Goal: Task Accomplishment & Management: Manage account settings

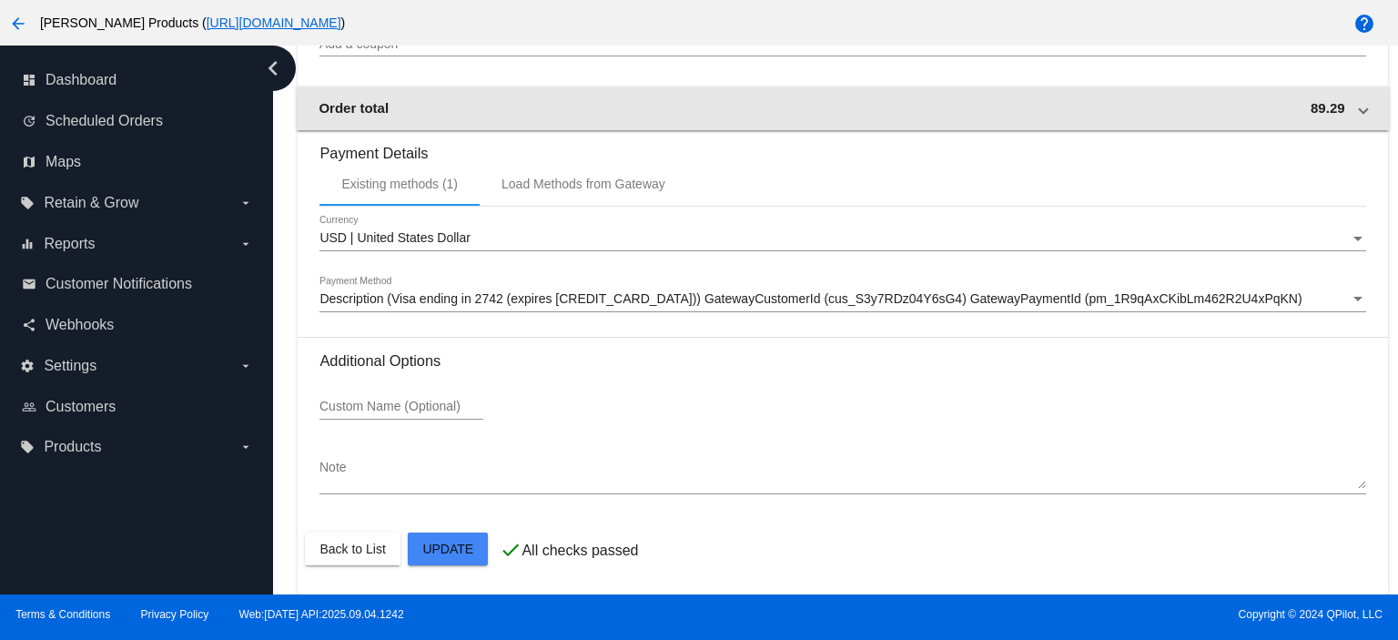
scroll to position [2070, 0]
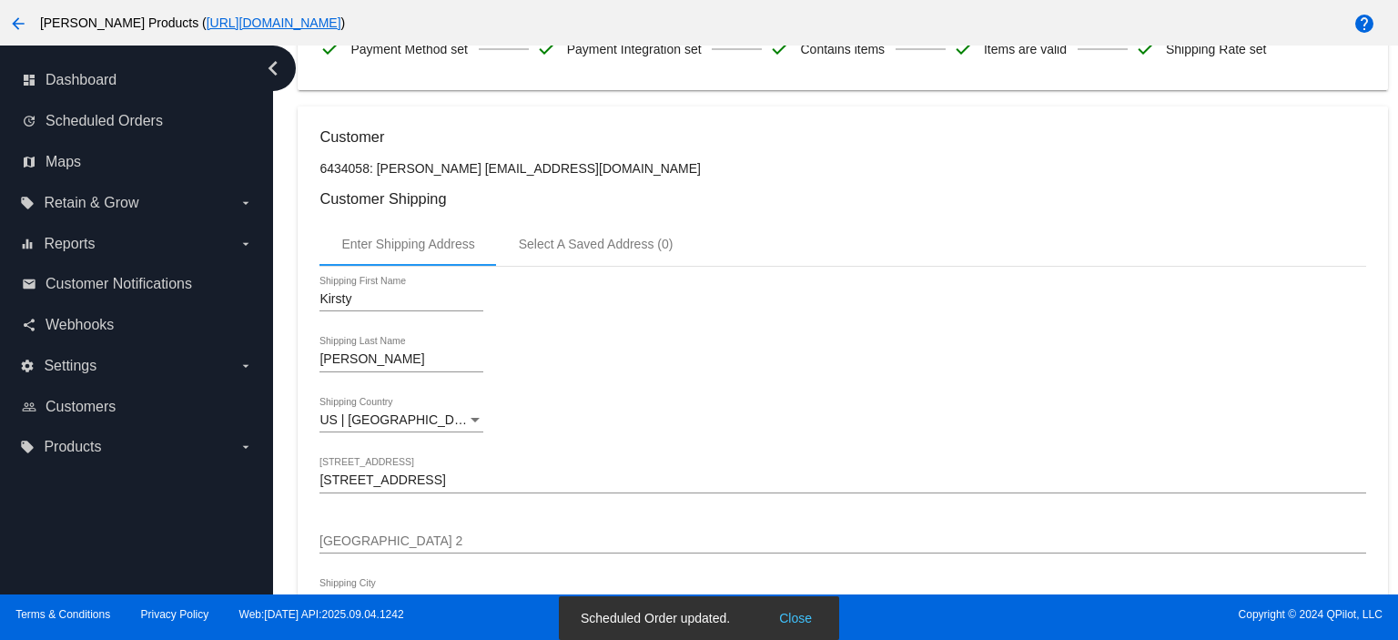
scroll to position [0, 0]
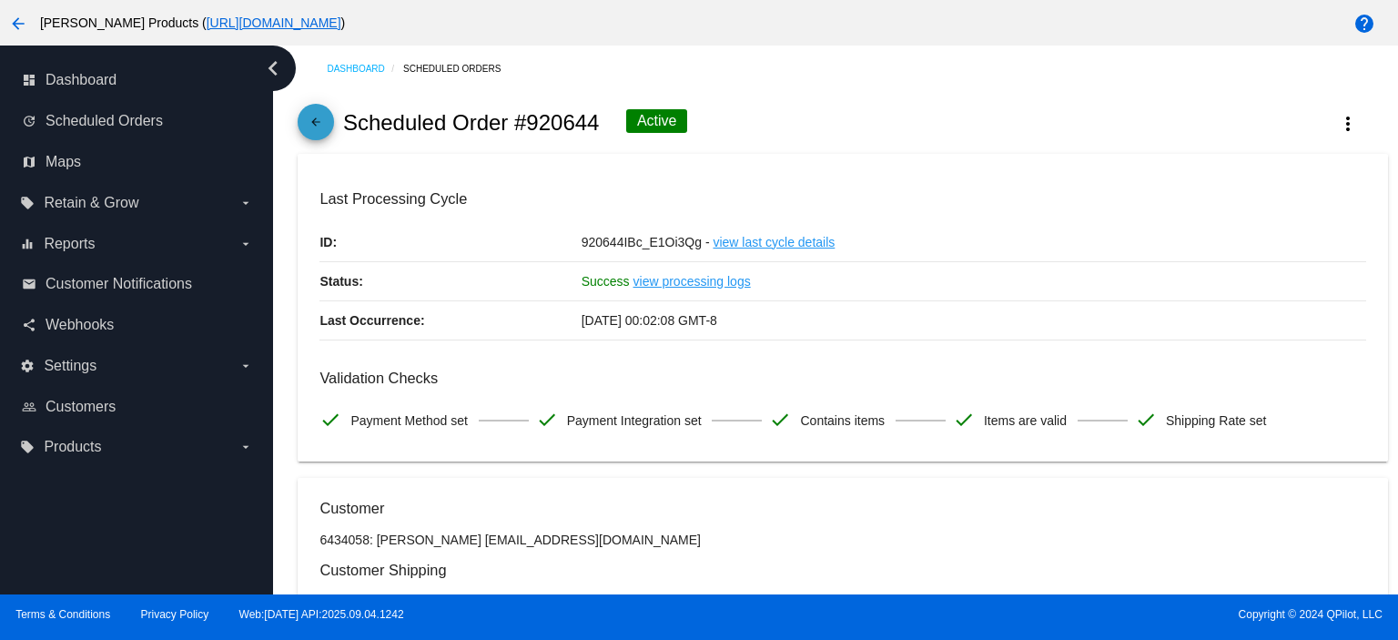
click at [324, 123] on mat-icon "arrow_back" at bounding box center [316, 127] width 22 height 22
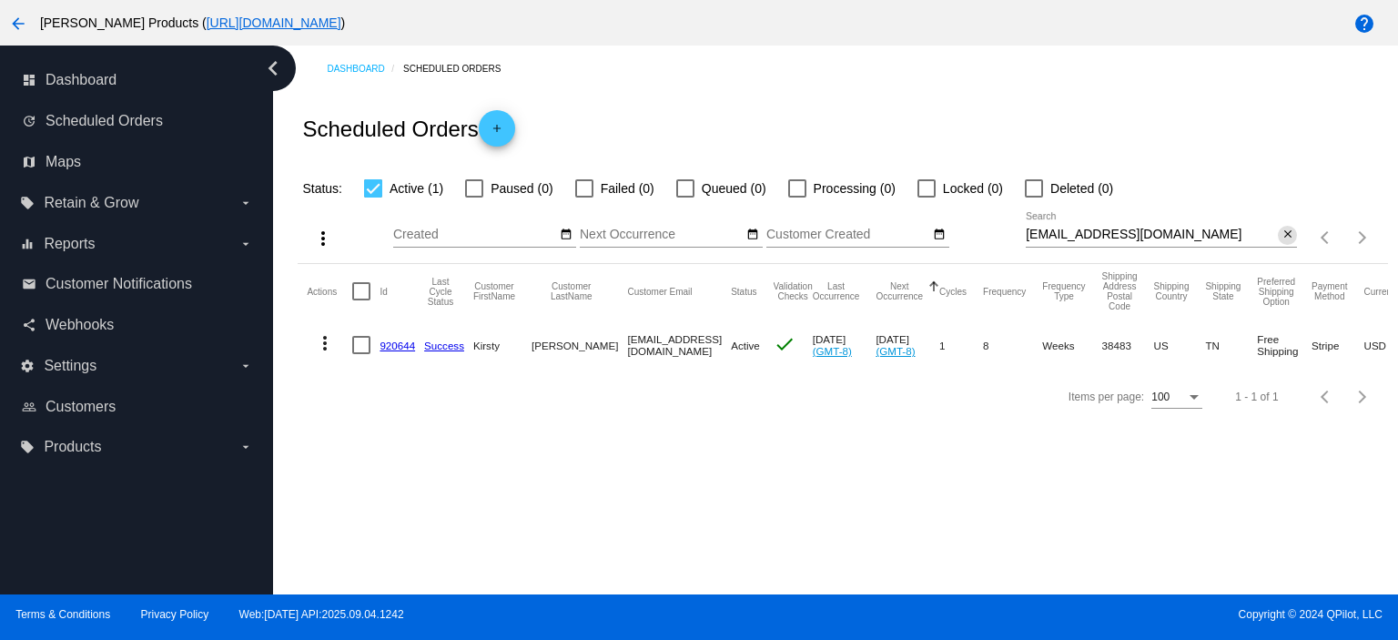
click at [1283, 230] on mat-icon "close" at bounding box center [1287, 235] width 13 height 15
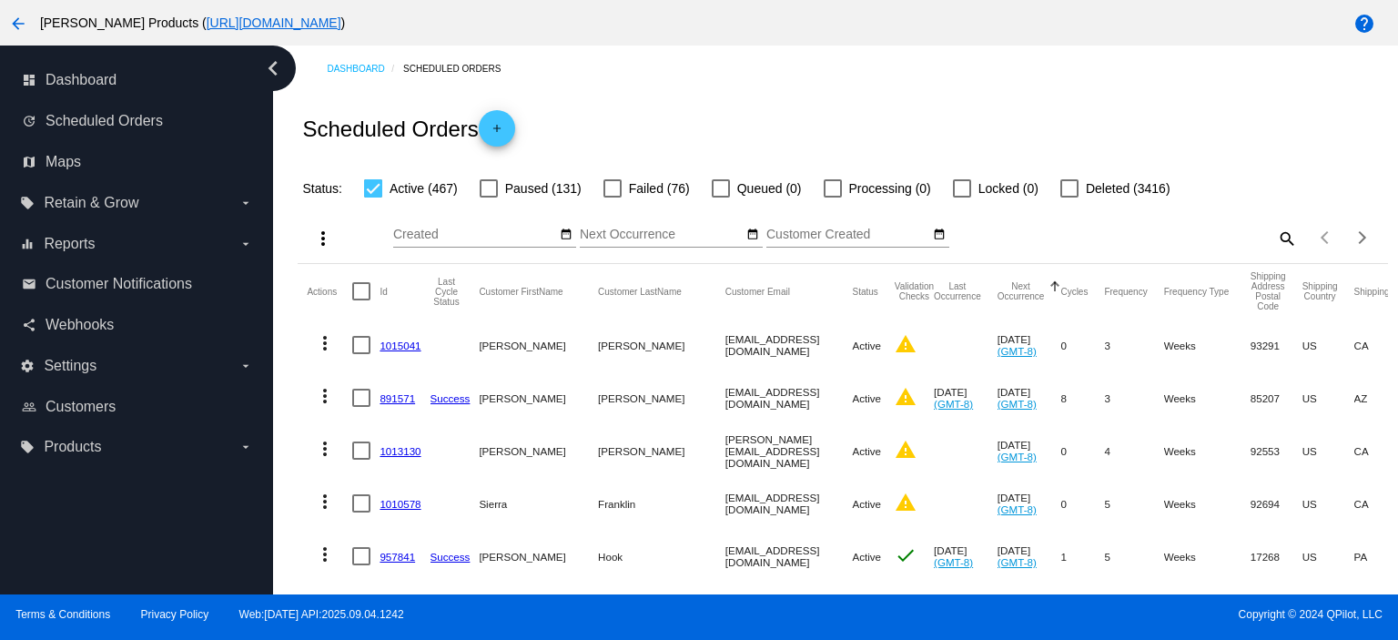
click at [616, 187] on div at bounding box center [612, 188] width 18 height 18
click at [612, 197] on input "Failed (76)" at bounding box center [612, 197] width 1 height 1
checkbox input "true"
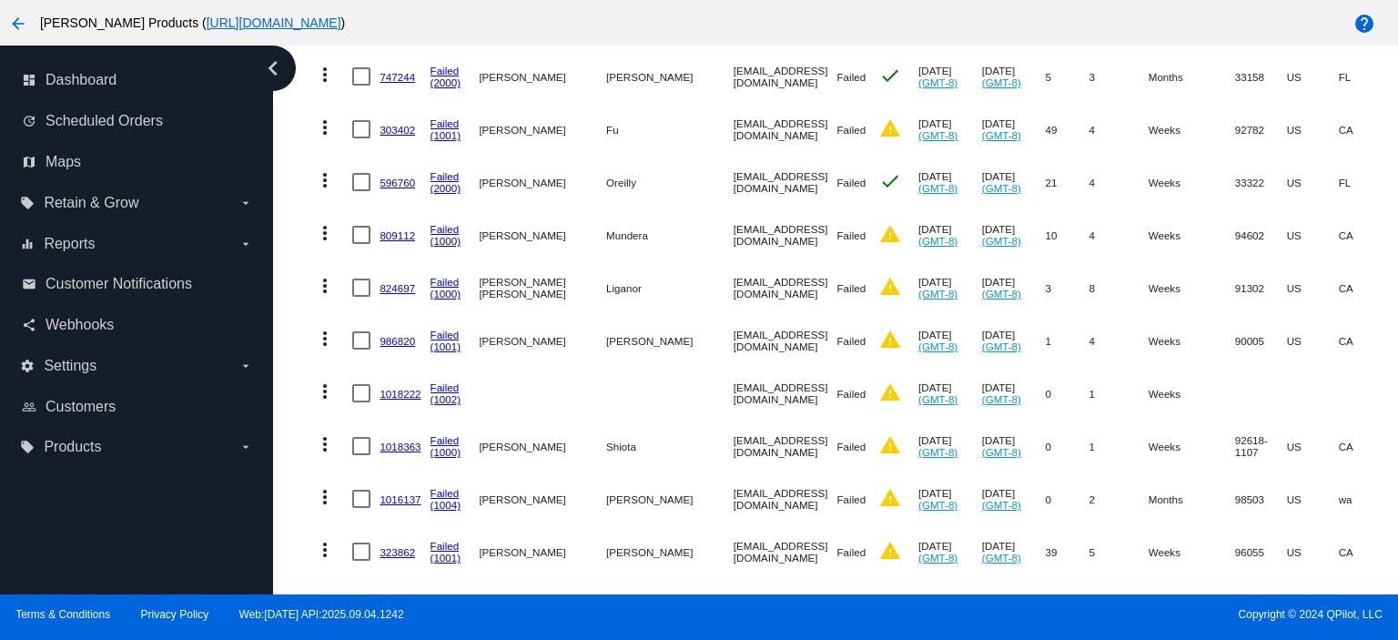
scroll to position [3761, 0]
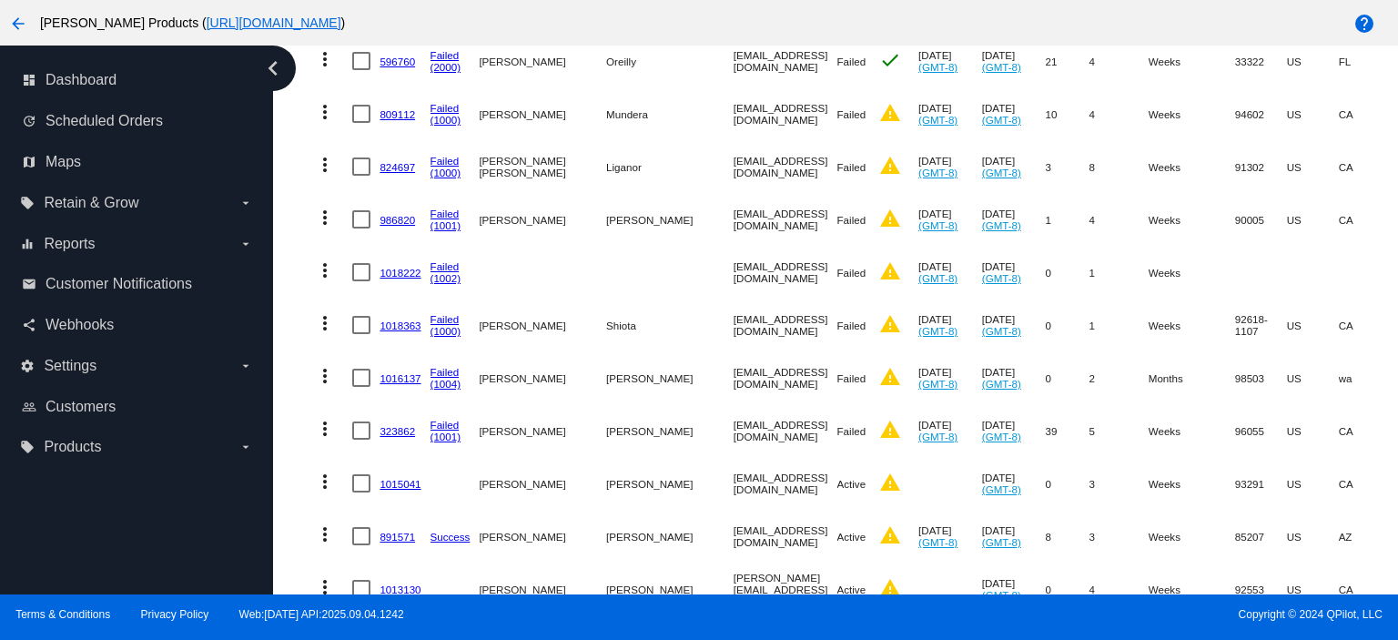
click at [399, 427] on link "323862" at bounding box center [396, 431] width 35 height 12
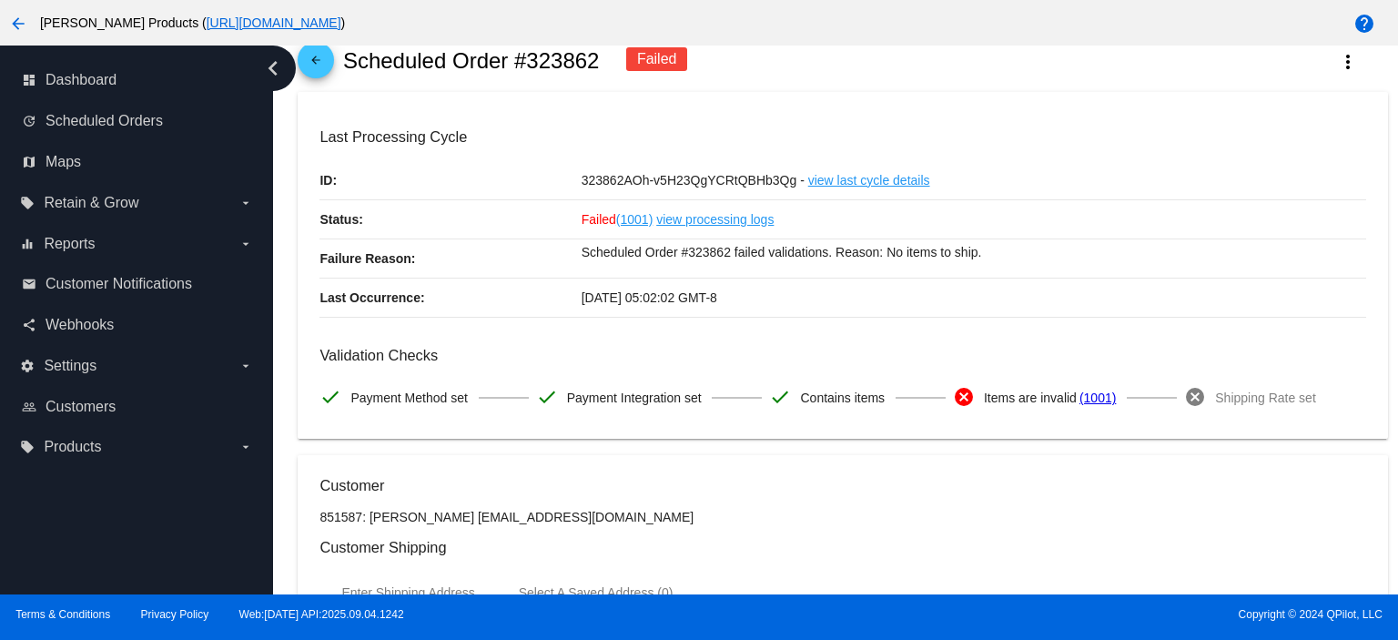
scroll to position [242, 0]
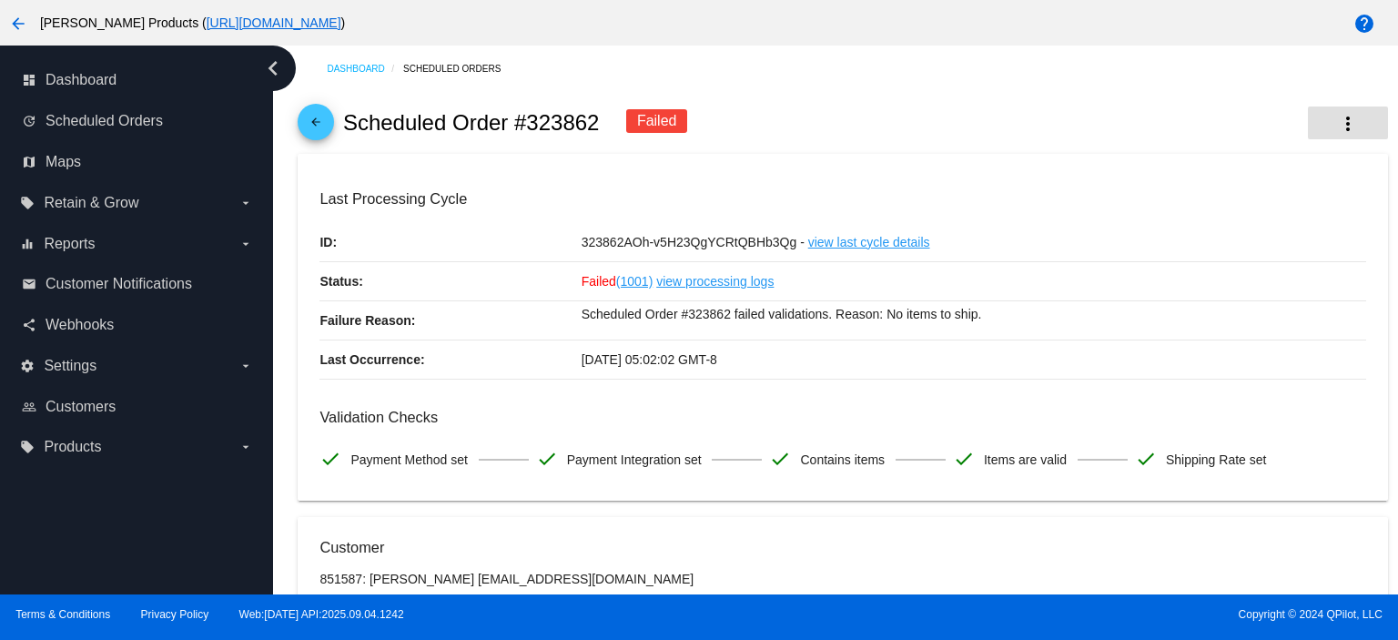
click at [1337, 119] on mat-icon "more_vert" at bounding box center [1348, 124] width 22 height 22
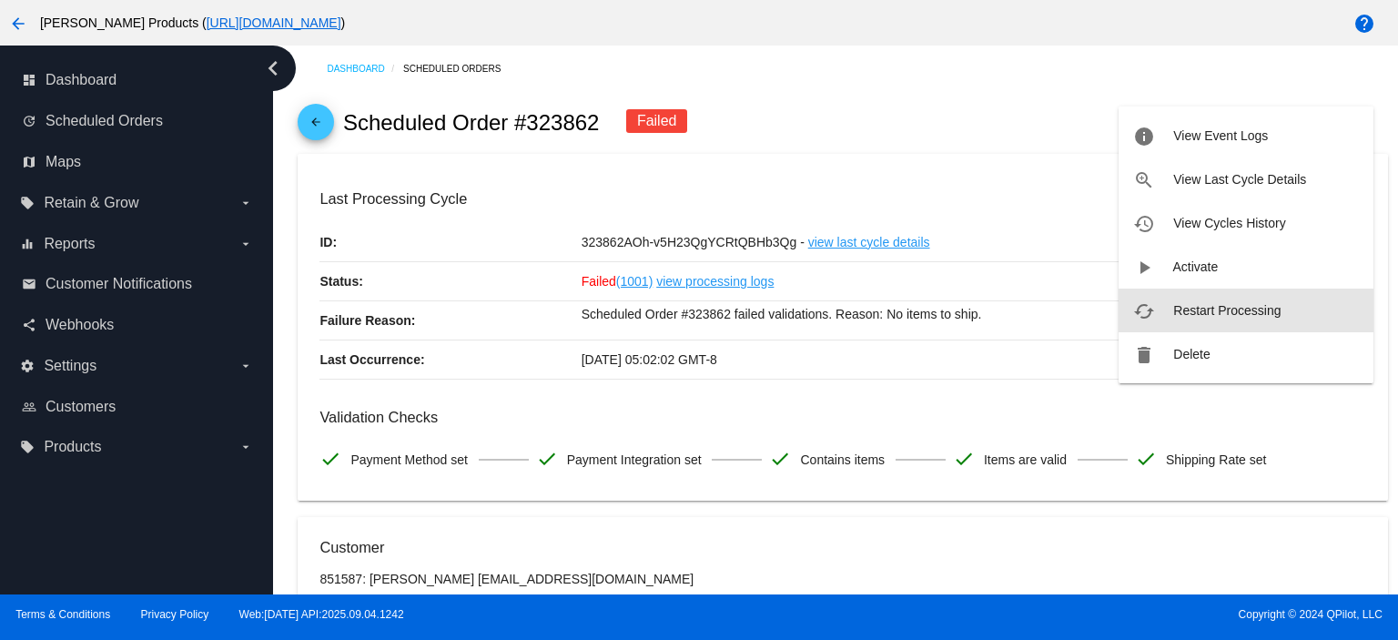
click at [1208, 316] on button "cached Restart Processing" at bounding box center [1245, 310] width 255 height 44
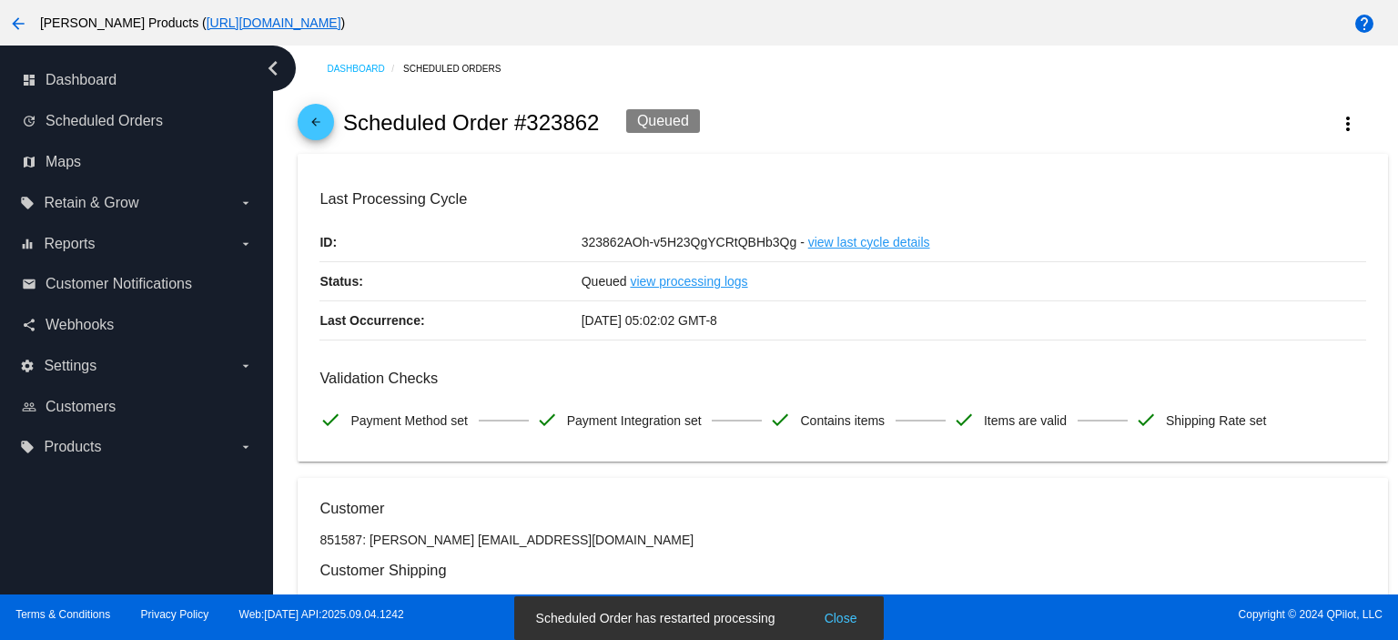
click at [319, 120] on mat-icon "arrow_back" at bounding box center [316, 127] width 22 height 22
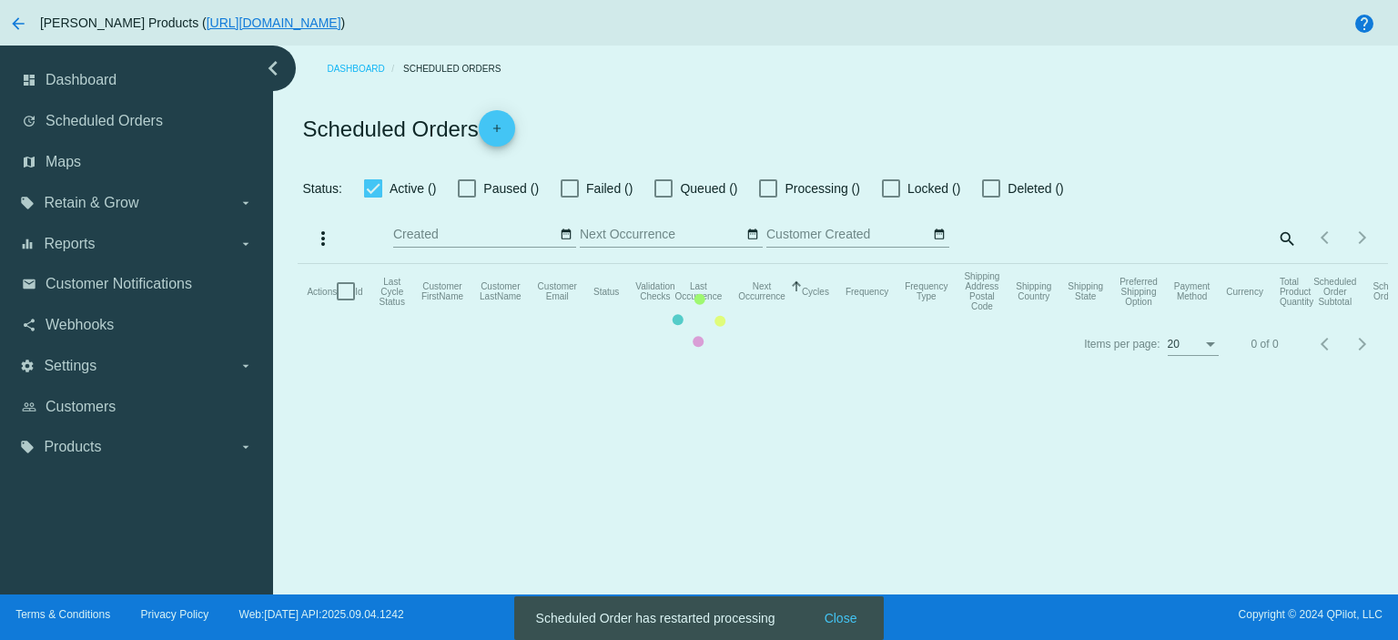
checkbox input "true"
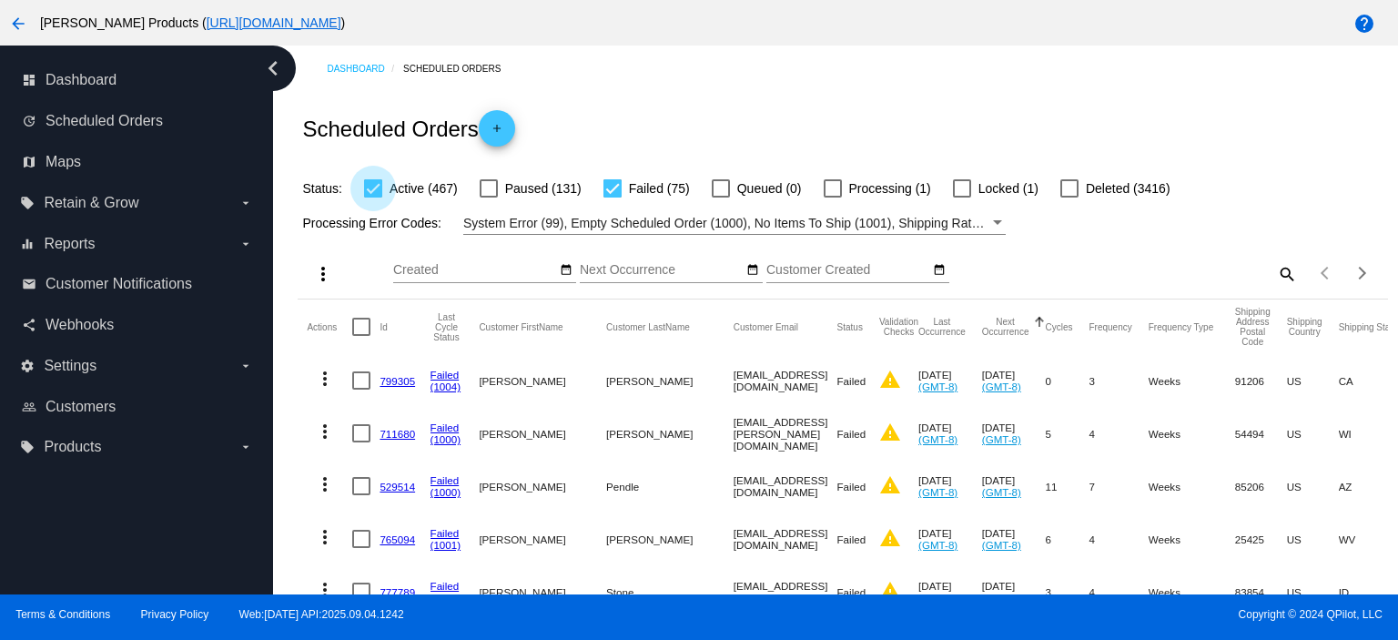
click at [371, 190] on div at bounding box center [373, 188] width 18 height 18
click at [372, 197] on input "Active (467)" at bounding box center [372, 197] width 1 height 1
checkbox input "false"
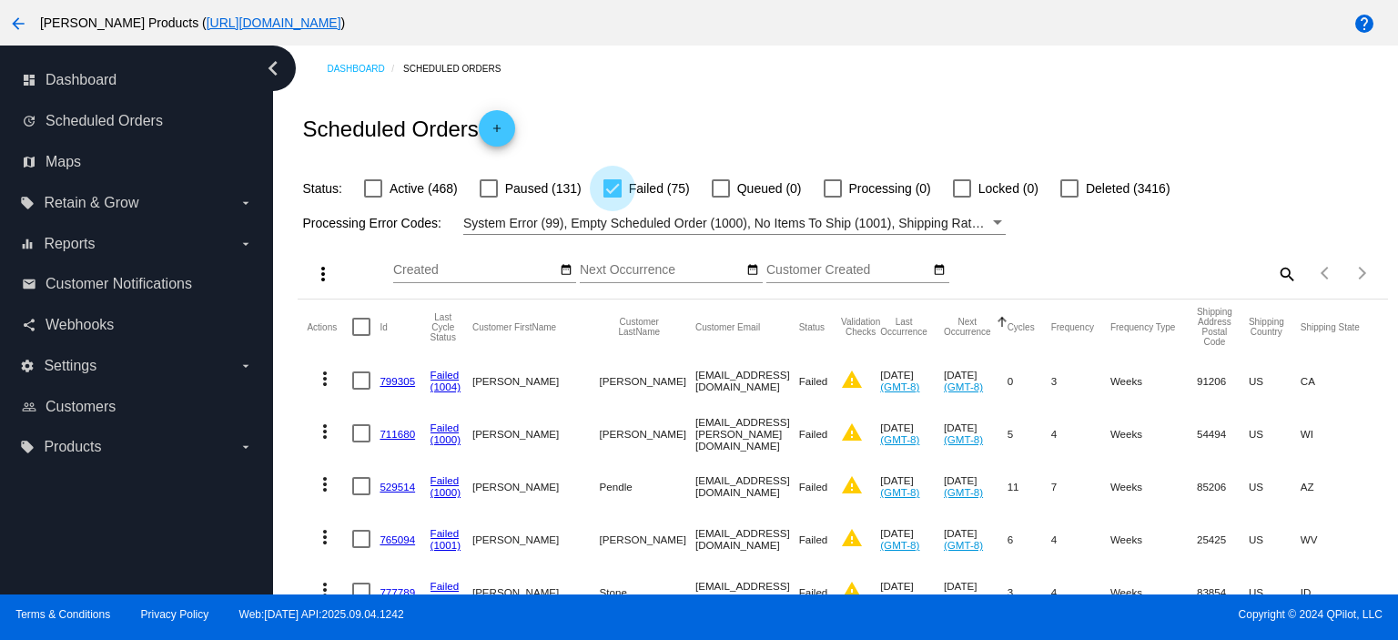
click at [609, 184] on div at bounding box center [612, 188] width 18 height 18
click at [612, 197] on input "Failed (75)" at bounding box center [612, 197] width 1 height 1
checkbox input "false"
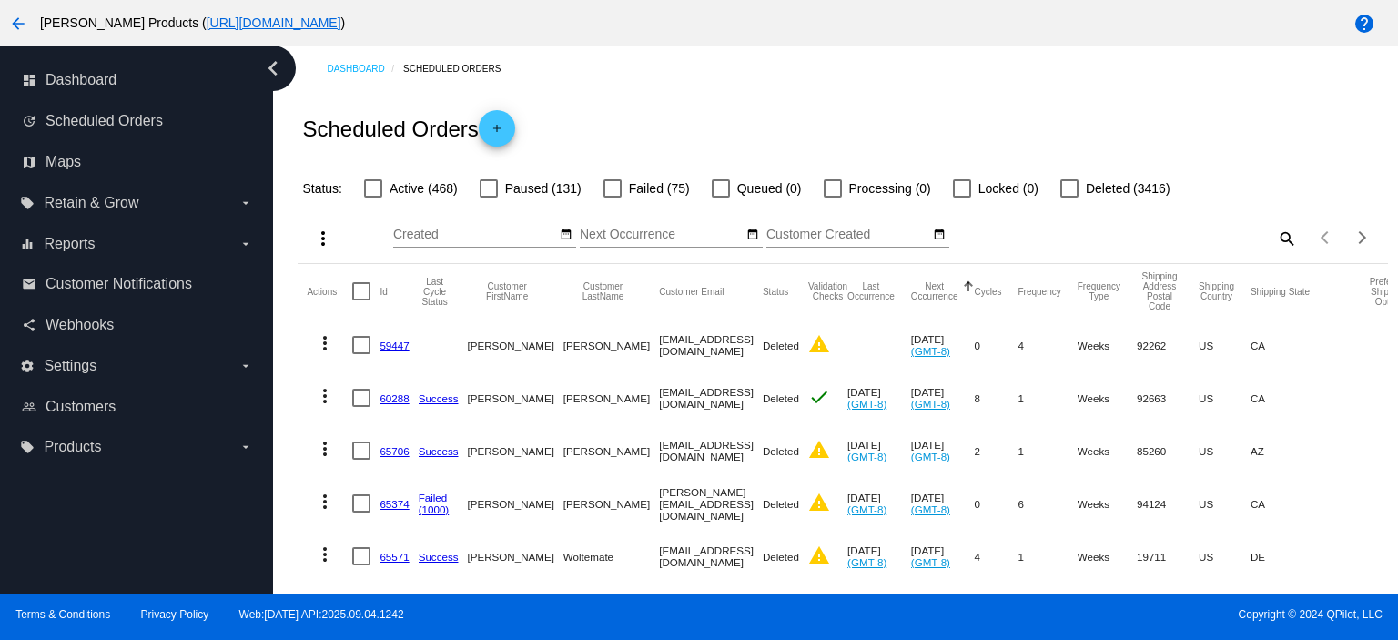
click at [373, 192] on div at bounding box center [373, 188] width 18 height 18
click at [373, 197] on input "Active (468)" at bounding box center [372, 197] width 1 height 1
checkbox input "true"
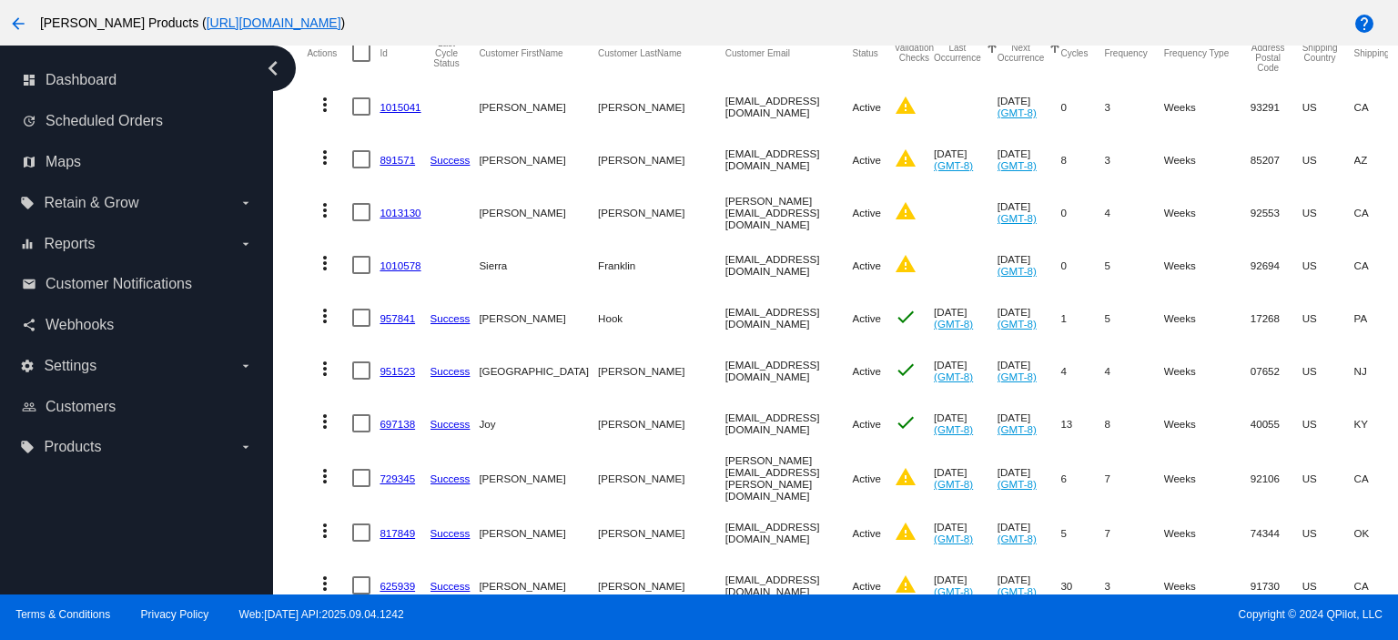
scroll to position [242, 0]
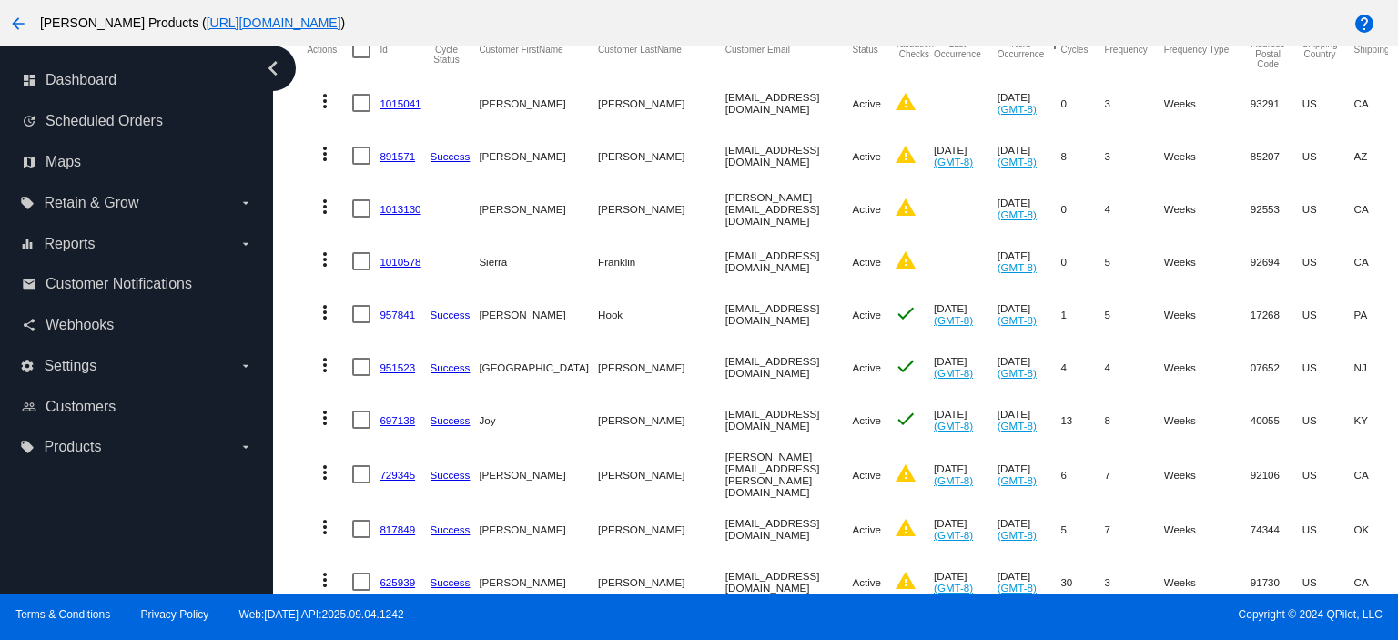
click at [397, 105] on link "1015041" at bounding box center [399, 103] width 41 height 12
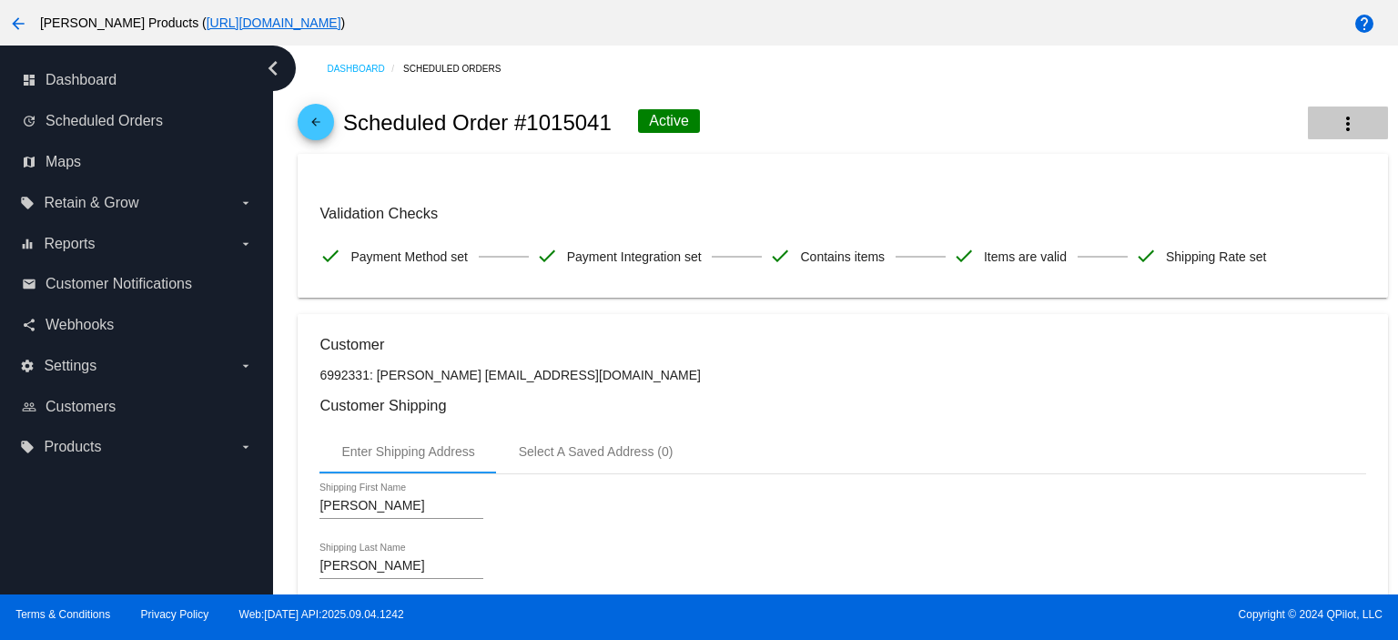
click at [1337, 116] on mat-icon "more_vert" at bounding box center [1348, 124] width 22 height 22
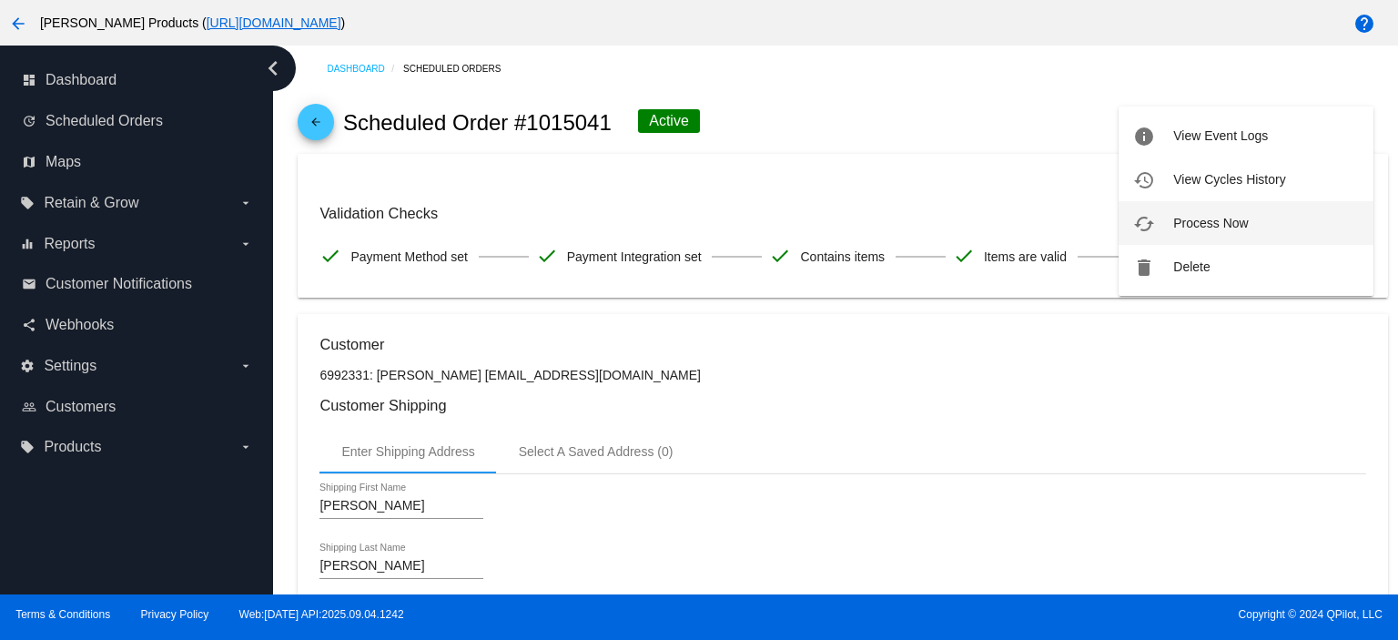
click at [1245, 228] on span "Process Now" at bounding box center [1210, 223] width 75 height 15
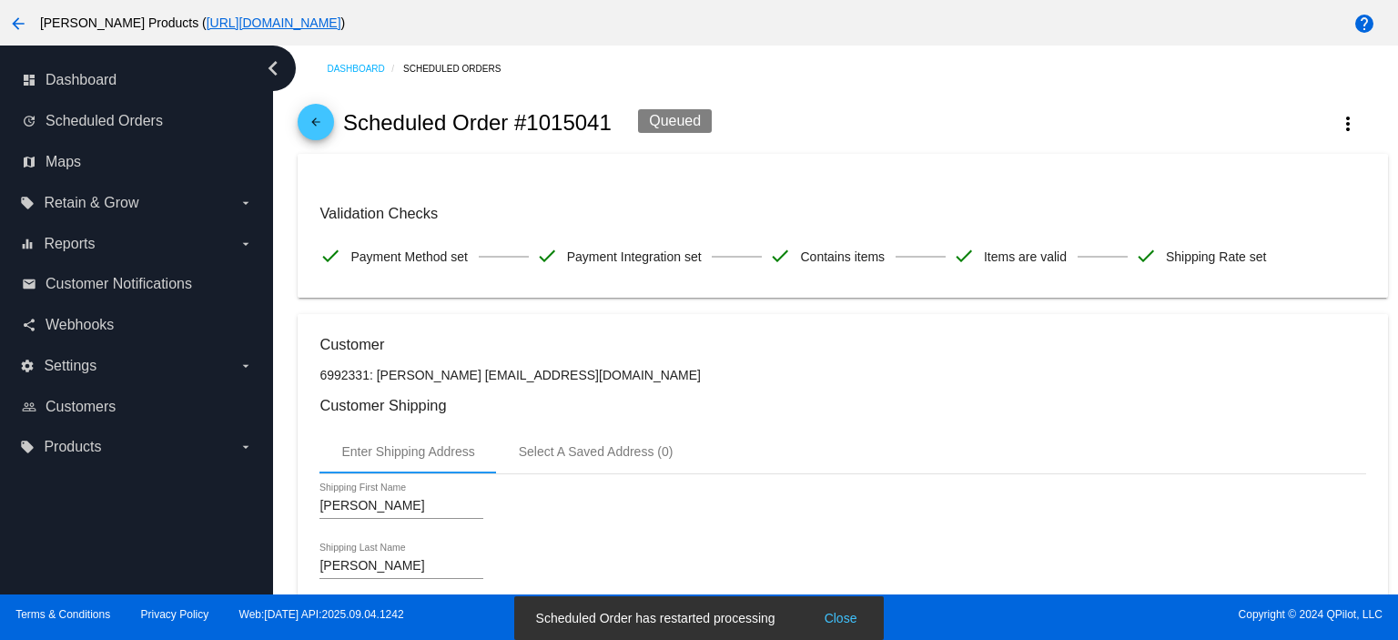
click at [313, 121] on mat-icon "arrow_back" at bounding box center [316, 127] width 22 height 22
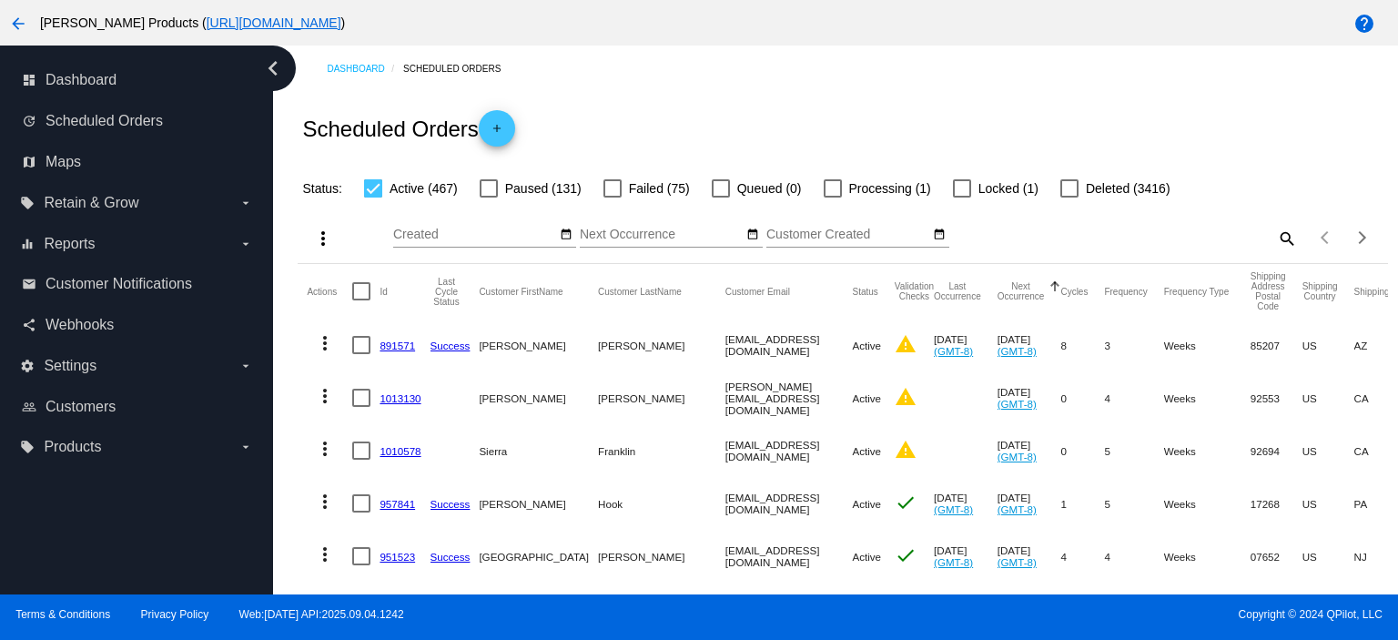
click at [389, 353] on mat-cell "891571" at bounding box center [404, 345] width 50 height 53
click at [414, 344] on link "891571" at bounding box center [396, 345] width 35 height 12
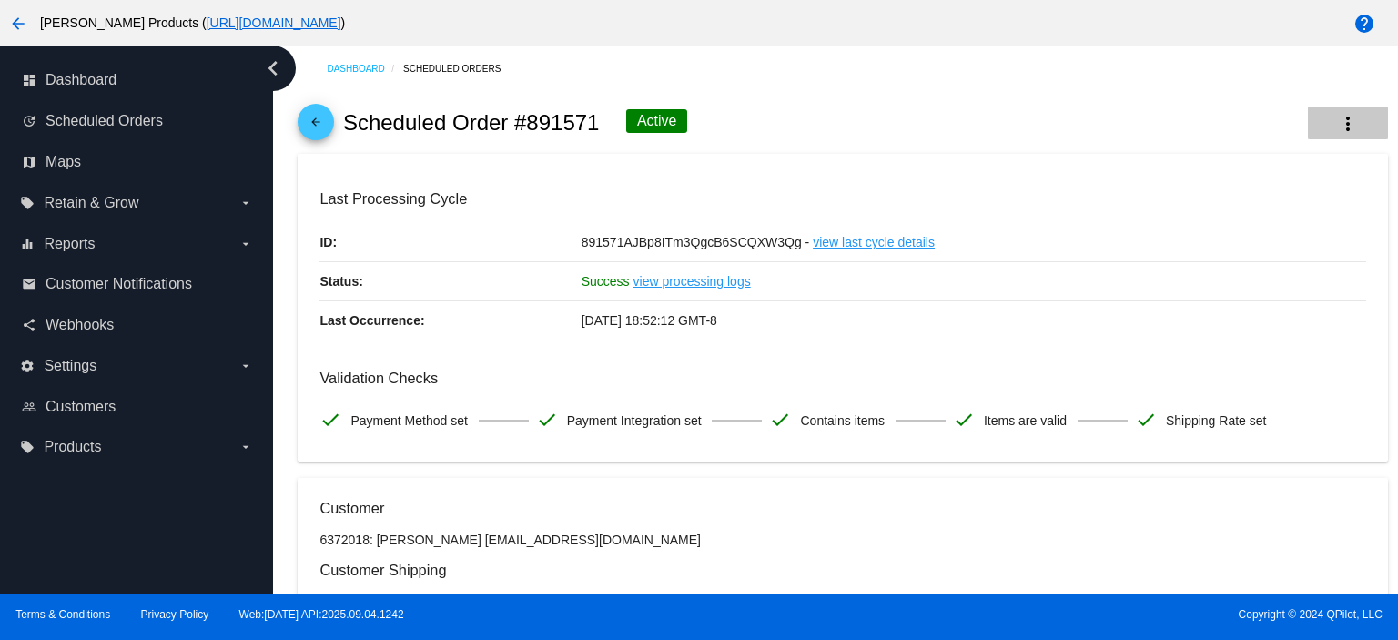
click at [1341, 116] on mat-icon "more_vert" at bounding box center [1348, 124] width 22 height 22
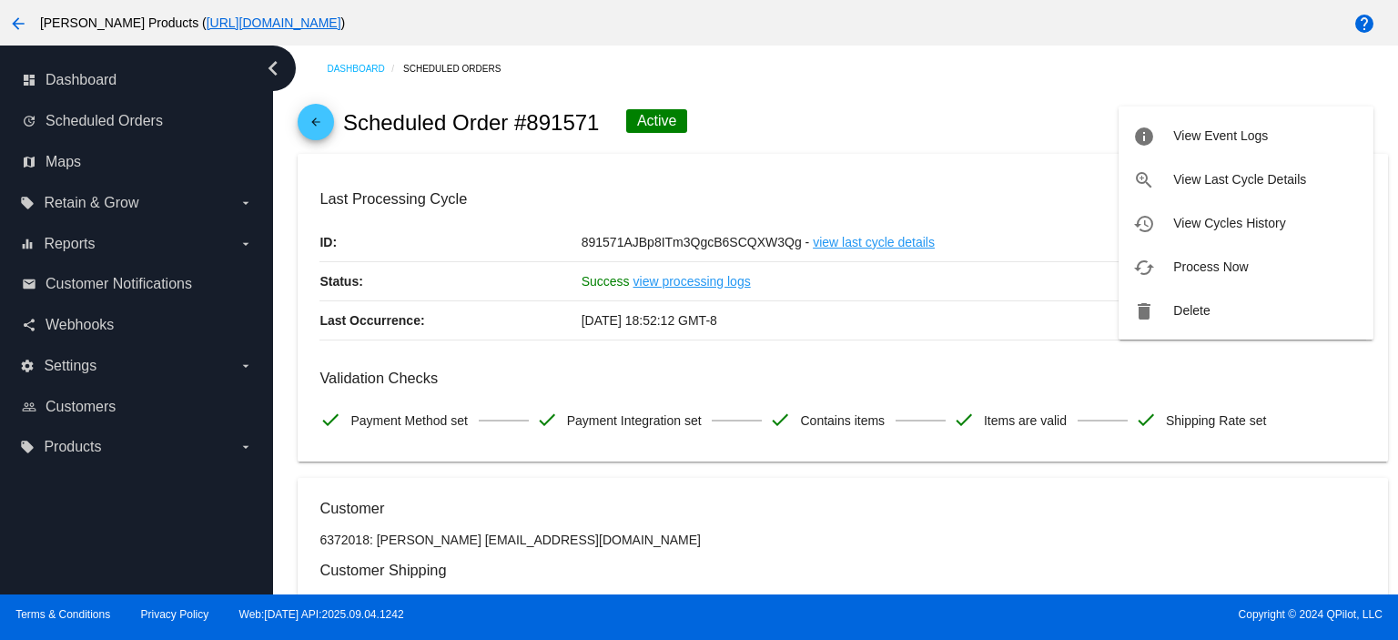
click at [1234, 262] on span "Process Now" at bounding box center [1210, 266] width 75 height 15
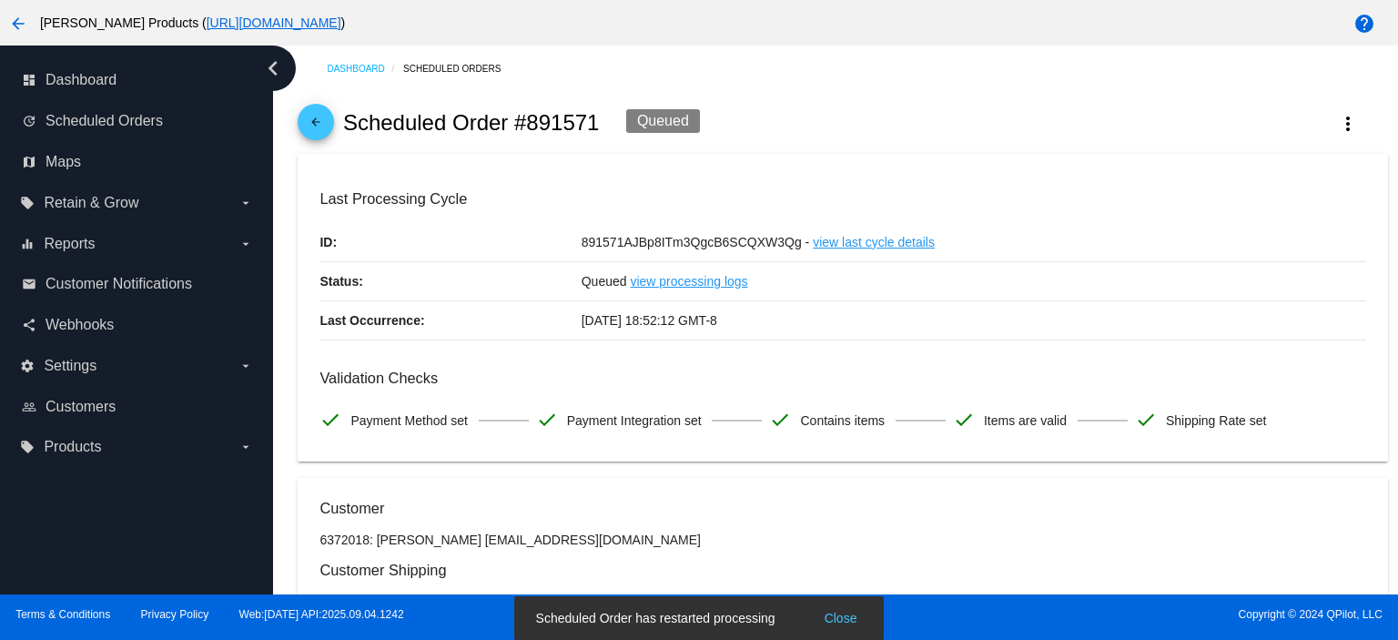
click at [322, 123] on mat-icon "arrow_back" at bounding box center [316, 127] width 22 height 22
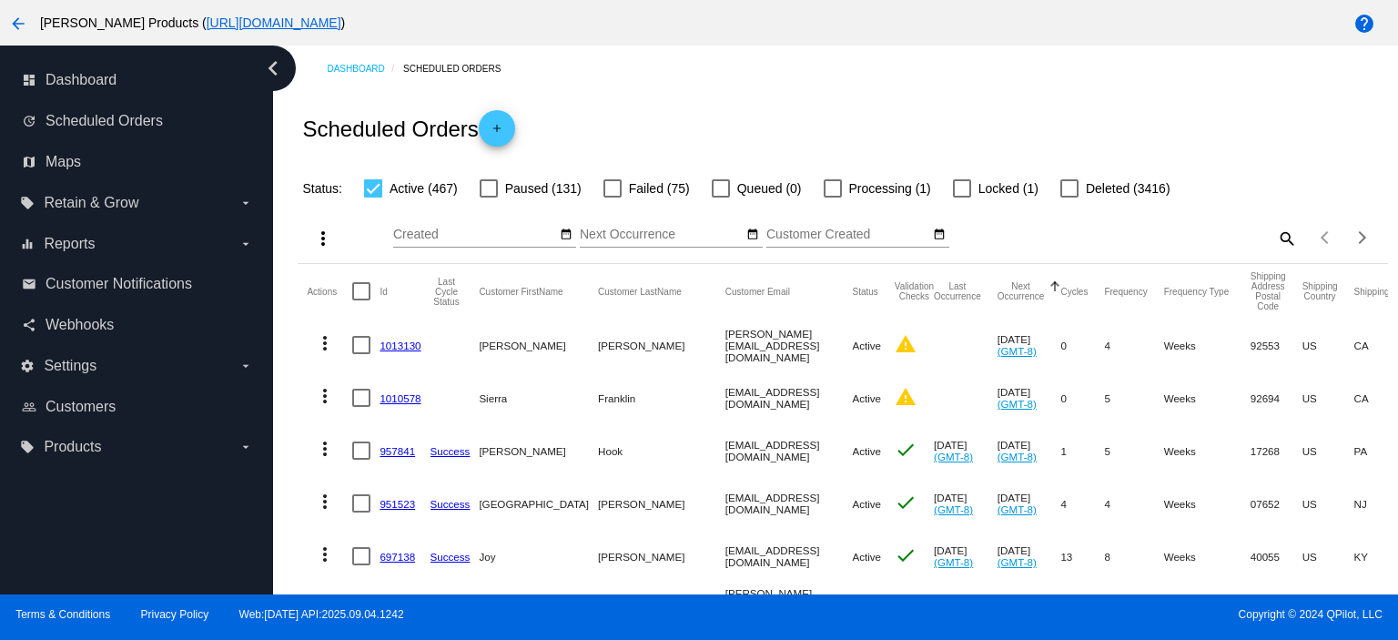
click at [399, 344] on link "1013130" at bounding box center [399, 345] width 41 height 12
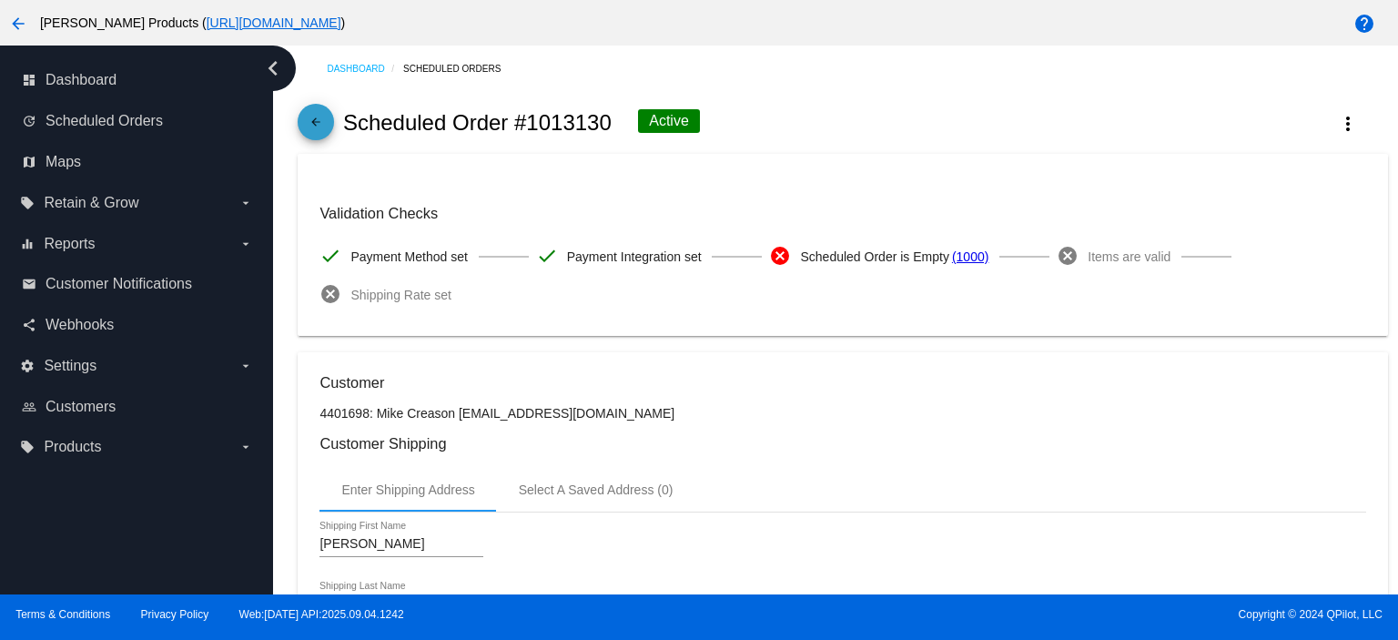
click at [329, 123] on link "arrow_back" at bounding box center [316, 122] width 36 height 36
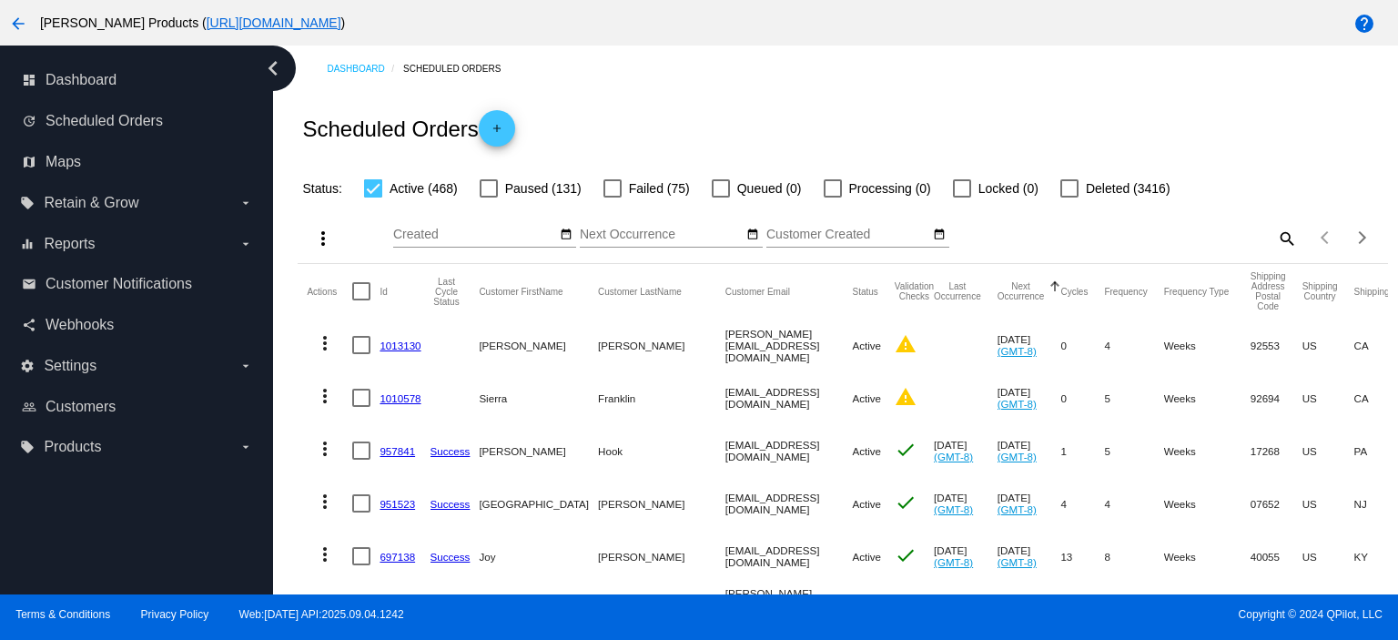
click at [417, 396] on link "1010578" at bounding box center [399, 398] width 41 height 12
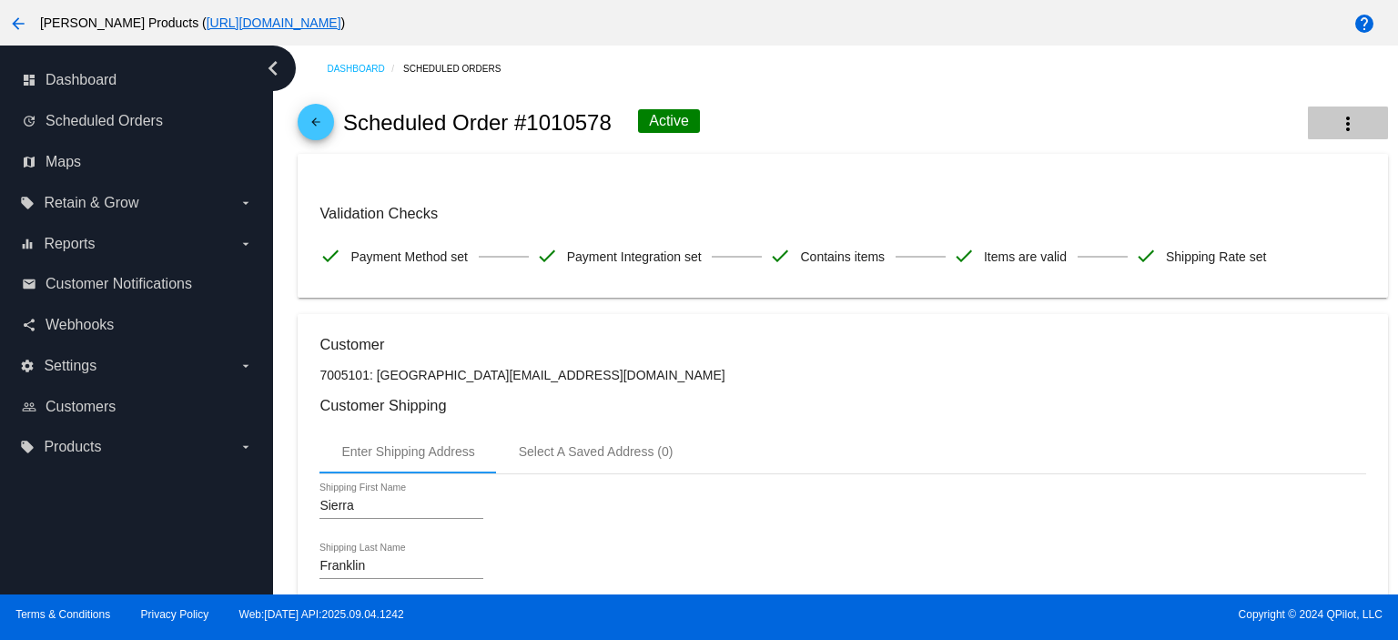
click at [1337, 131] on mat-icon "more_vert" at bounding box center [1348, 124] width 22 height 22
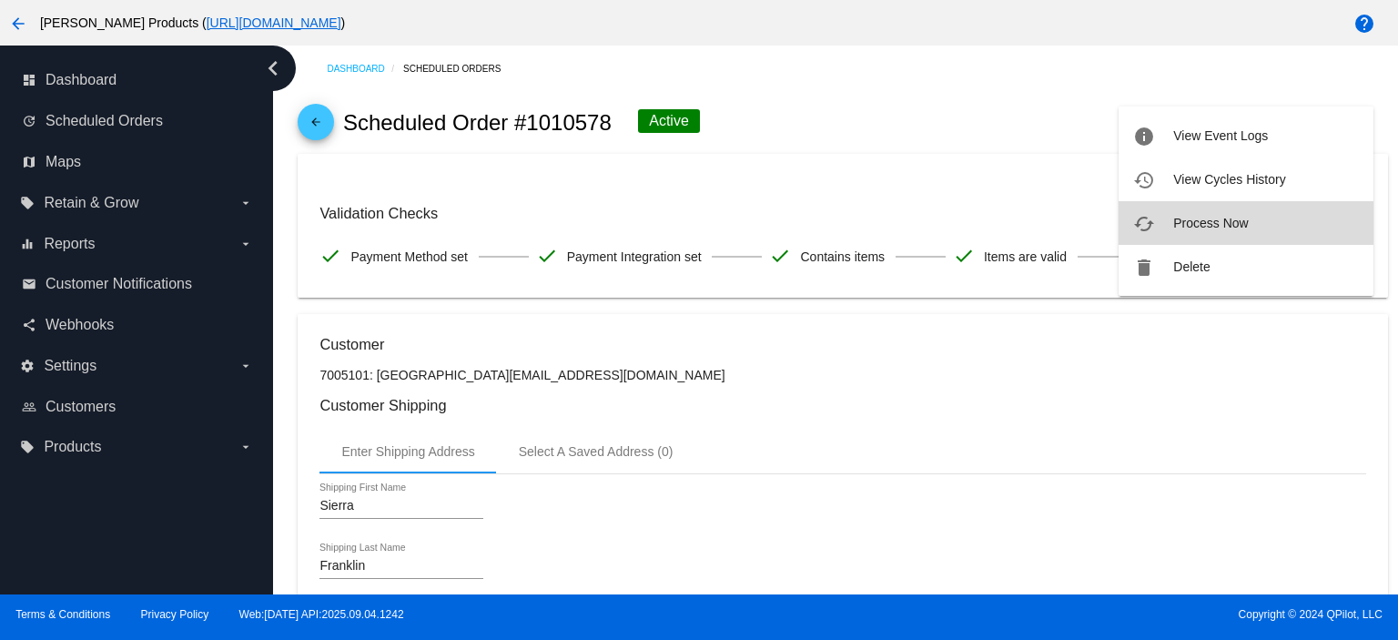
click at [1204, 226] on span "Process Now" at bounding box center [1210, 223] width 75 height 15
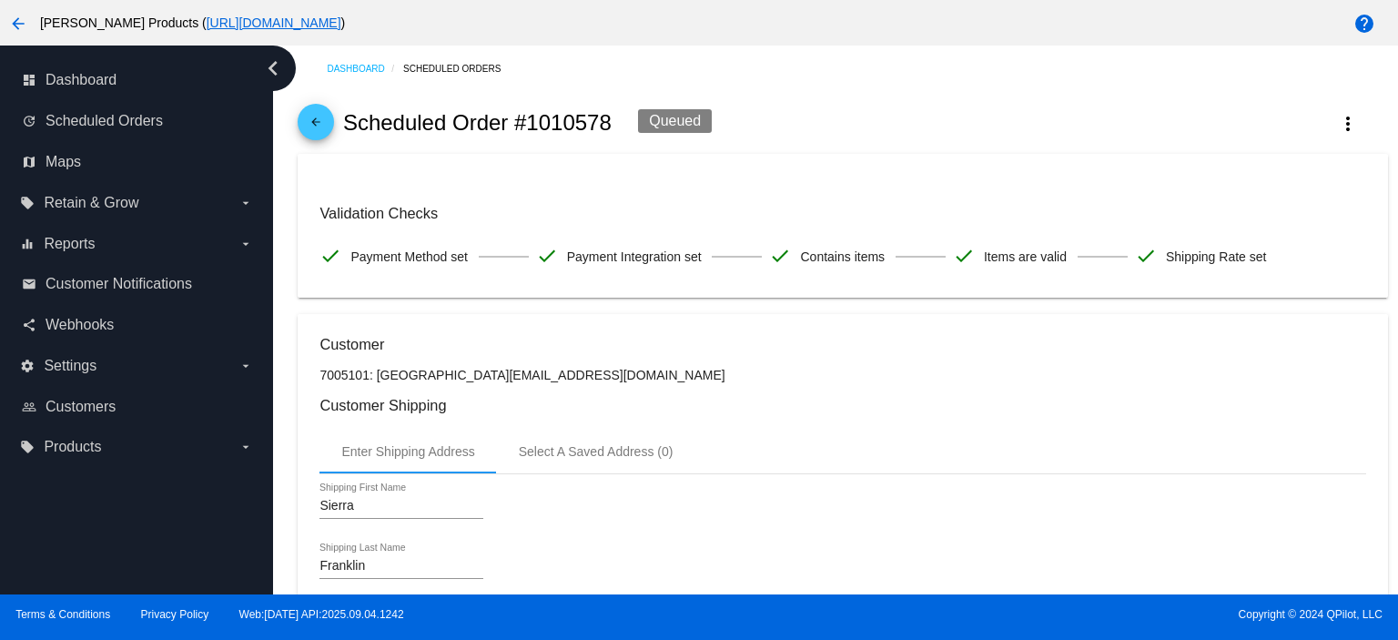
click at [317, 130] on mat-icon "arrow_back" at bounding box center [316, 127] width 22 height 22
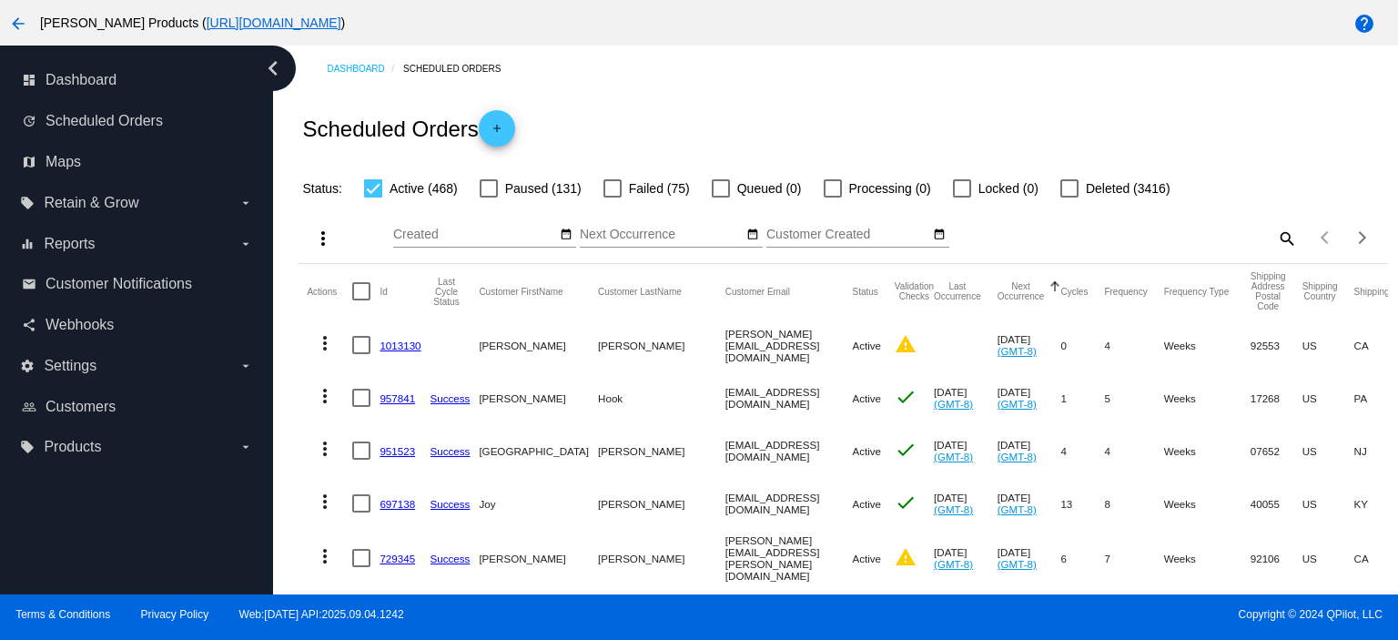
click at [1275, 236] on mat-icon "search" at bounding box center [1286, 238] width 22 height 28
click at [1136, 239] on input "Search" at bounding box center [1161, 235] width 271 height 15
paste input "613663"
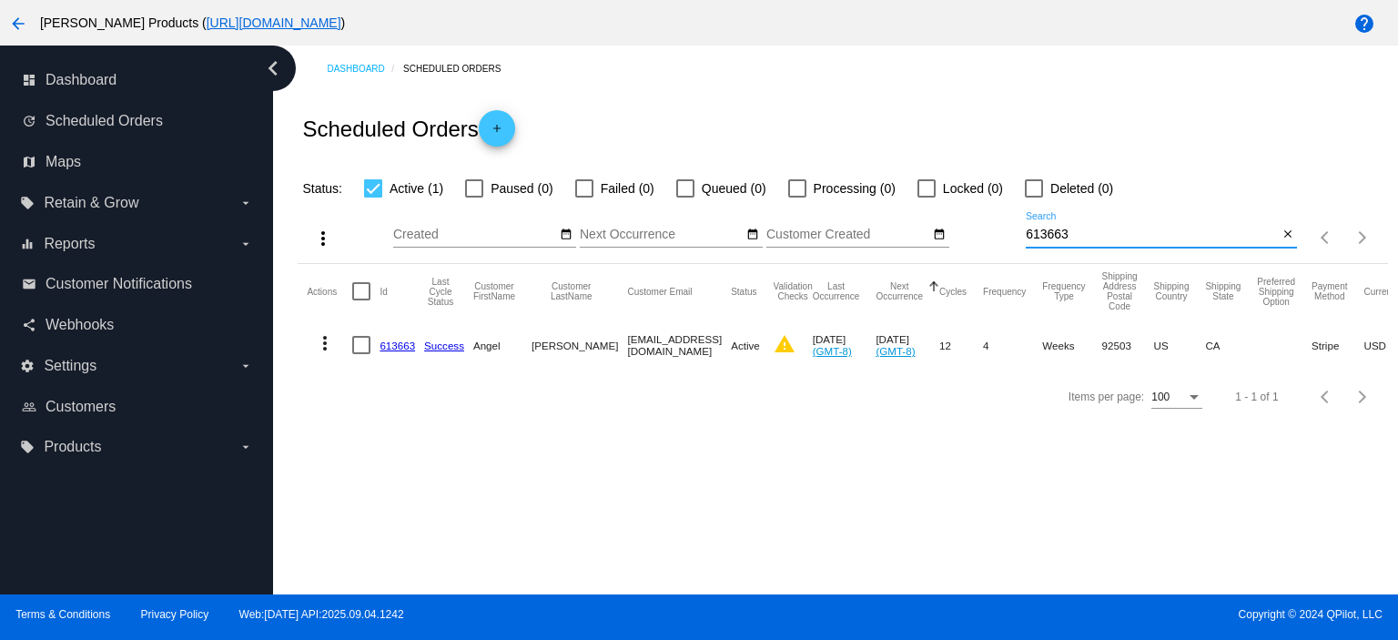
type input "613663"
click at [398, 344] on link "613663" at bounding box center [396, 345] width 35 height 12
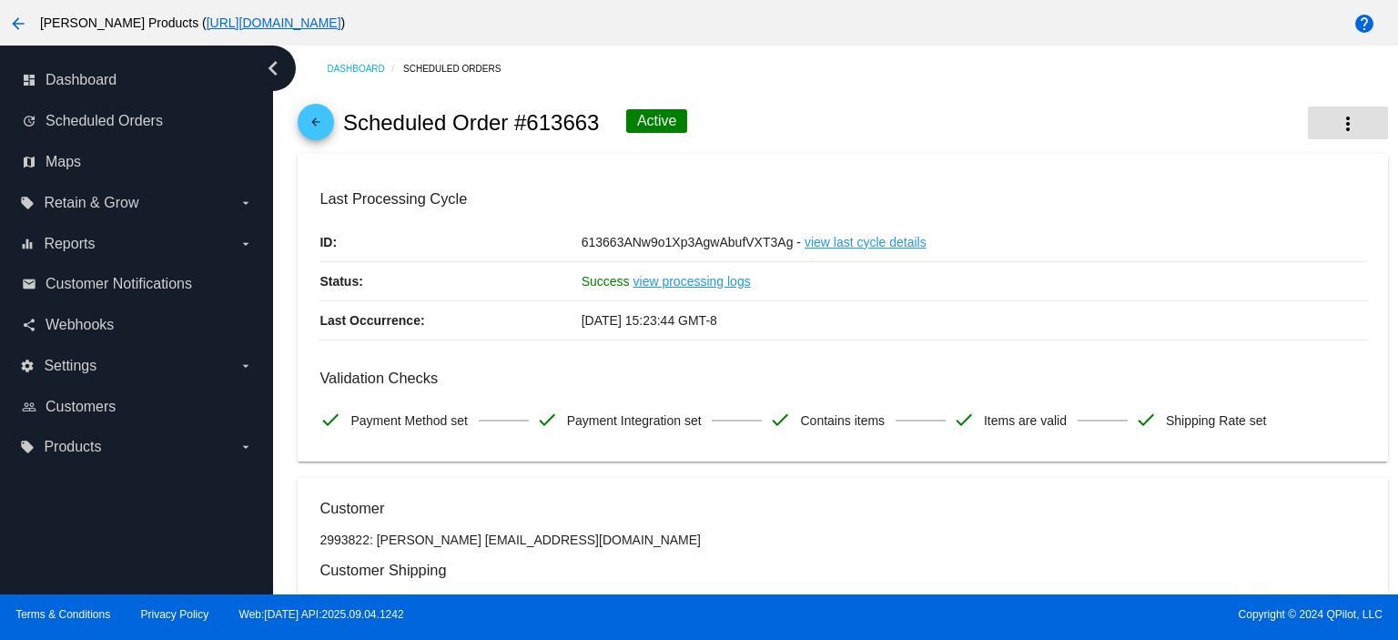
click at [1337, 123] on mat-icon "more_vert" at bounding box center [1348, 124] width 22 height 22
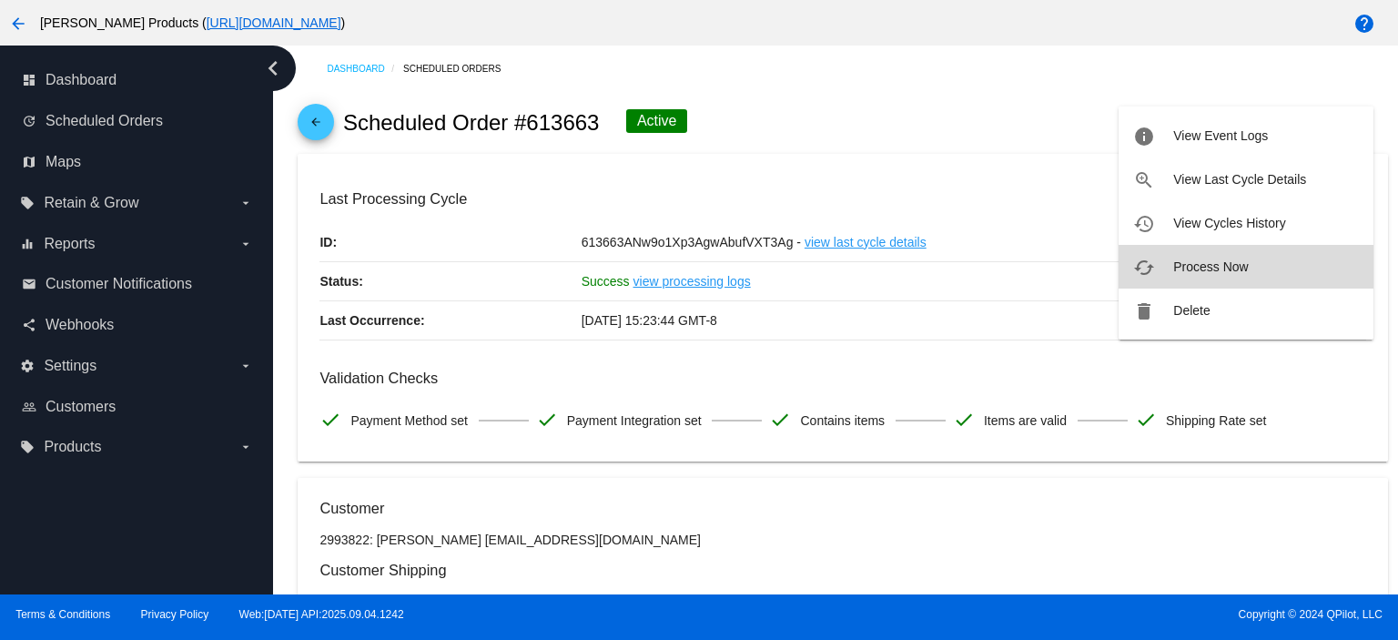
click at [1221, 275] on button "cached Process Now" at bounding box center [1245, 267] width 255 height 44
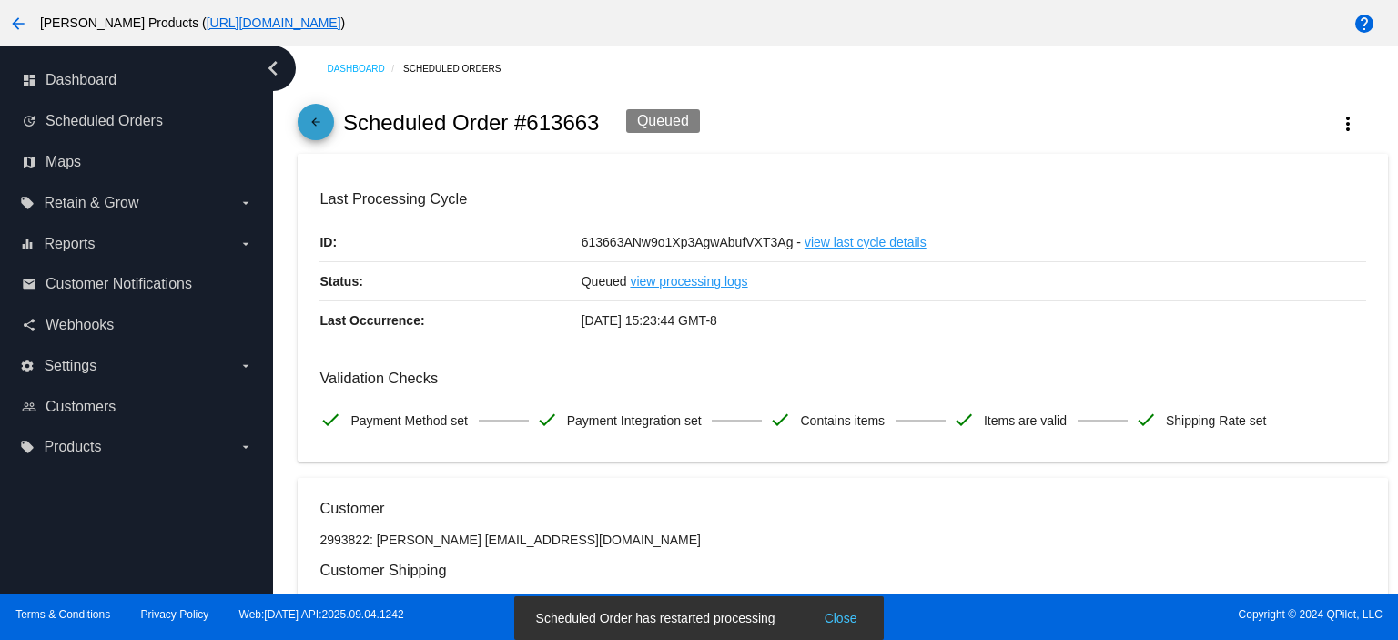
click at [320, 118] on mat-icon "arrow_back" at bounding box center [316, 127] width 22 height 22
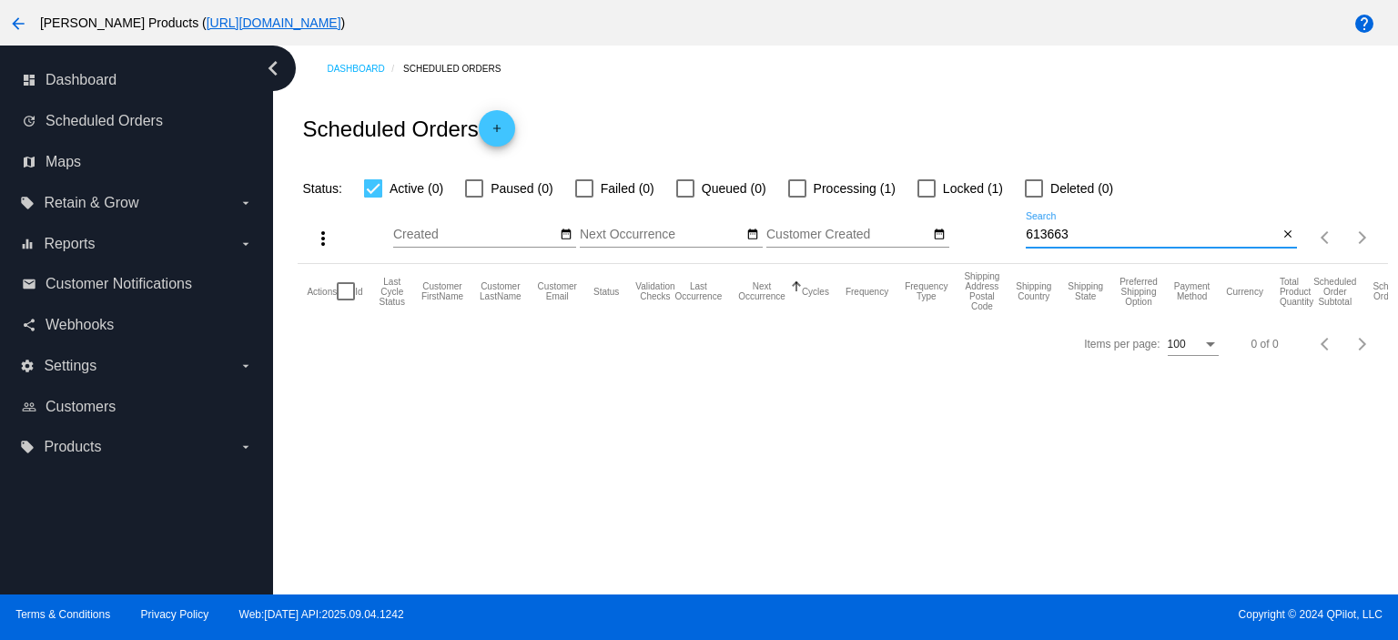
drag, startPoint x: 1065, startPoint y: 239, endPoint x: 1002, endPoint y: 243, distance: 62.9
click at [1002, 243] on div "more_vert Sep Jan Feb Mar [DATE]" at bounding box center [842, 231] width 1089 height 65
paste input "891571"
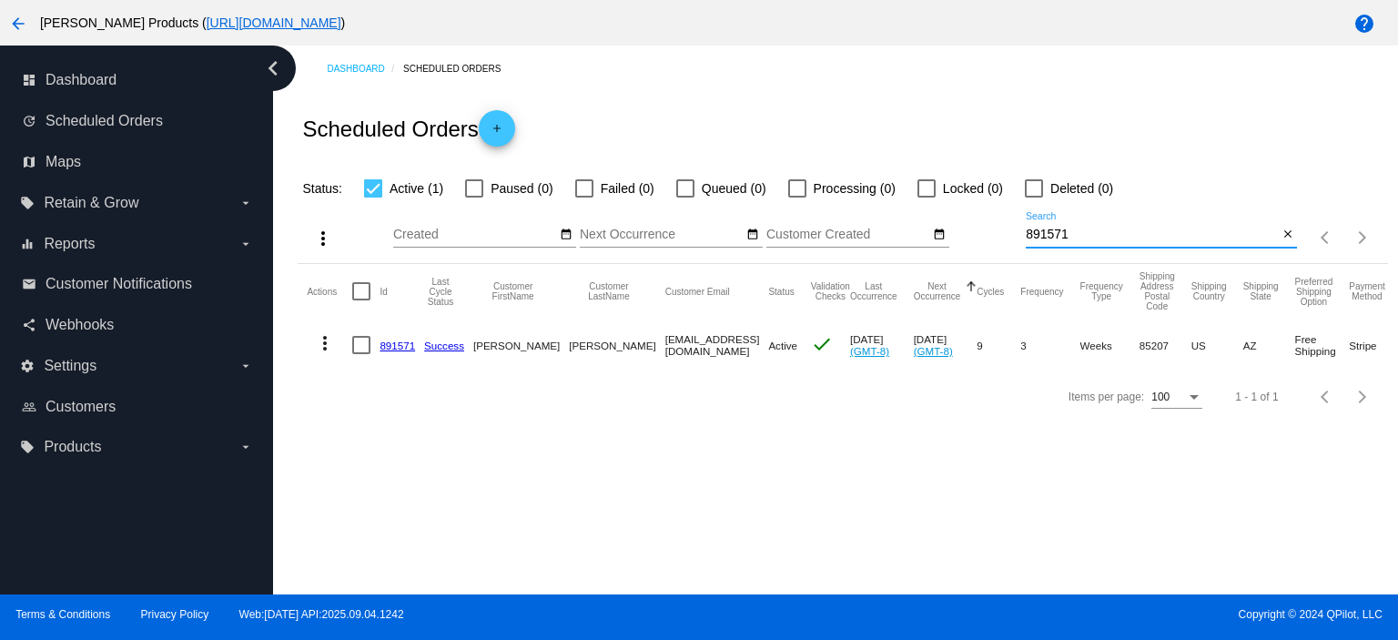
type input "891571"
click at [400, 345] on link "891571" at bounding box center [396, 345] width 35 height 12
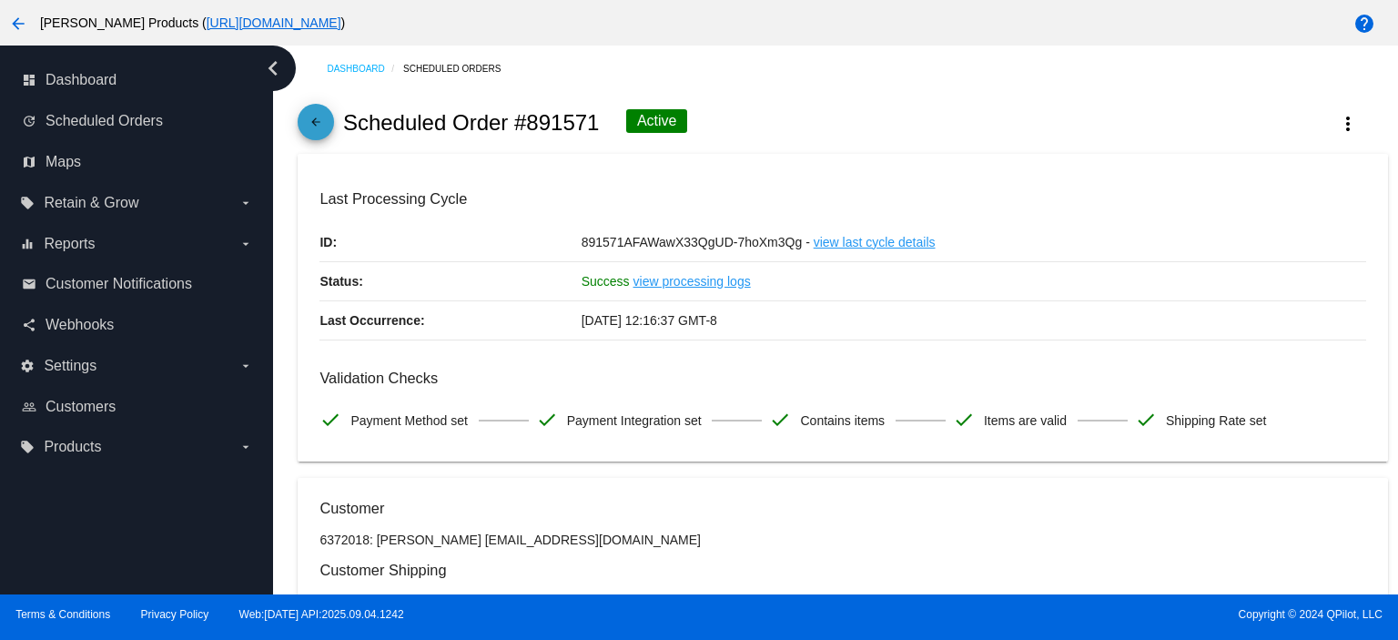
click at [317, 116] on mat-icon "arrow_back" at bounding box center [316, 127] width 22 height 22
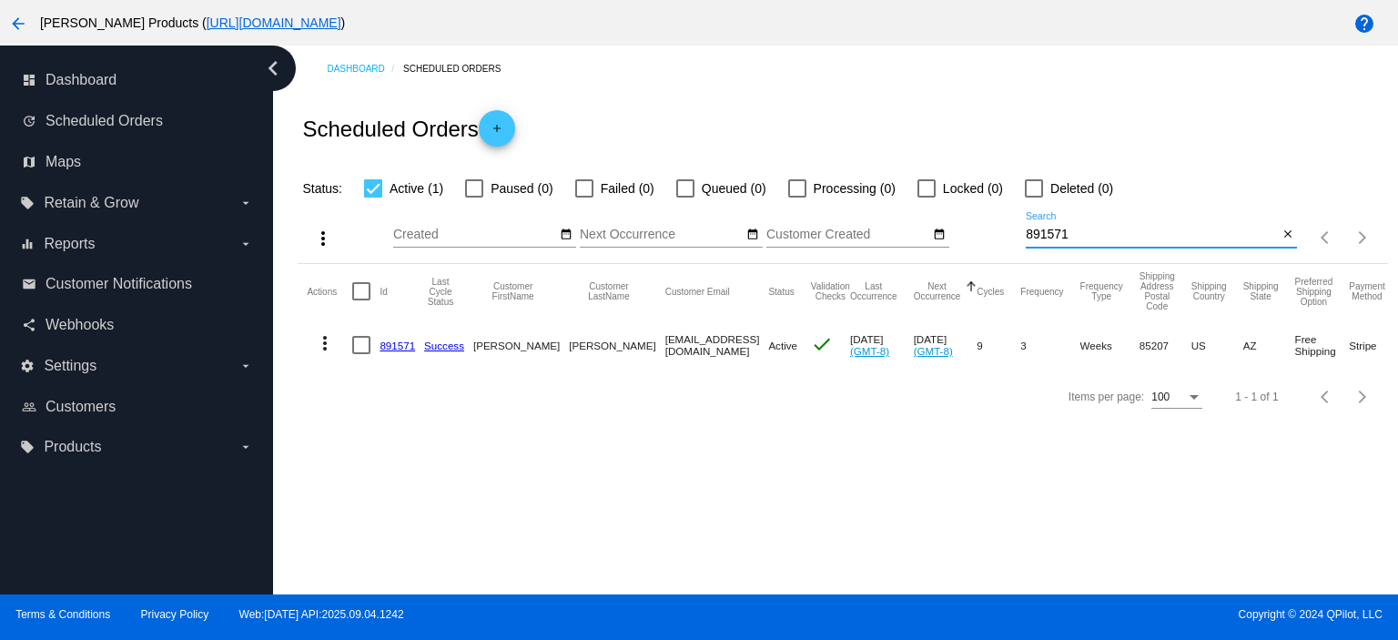
drag, startPoint x: 1068, startPoint y: 232, endPoint x: 1018, endPoint y: 240, distance: 50.7
click at [1018, 240] on div "more_vert Sep Jan Feb Mar [DATE]" at bounding box center [842, 231] width 1089 height 65
paste input "905639"
drag, startPoint x: 1072, startPoint y: 231, endPoint x: 1000, endPoint y: 247, distance: 73.5
click at [997, 247] on div "more_vert Sep Jan Feb Mar [DATE]" at bounding box center [842, 231] width 1089 height 65
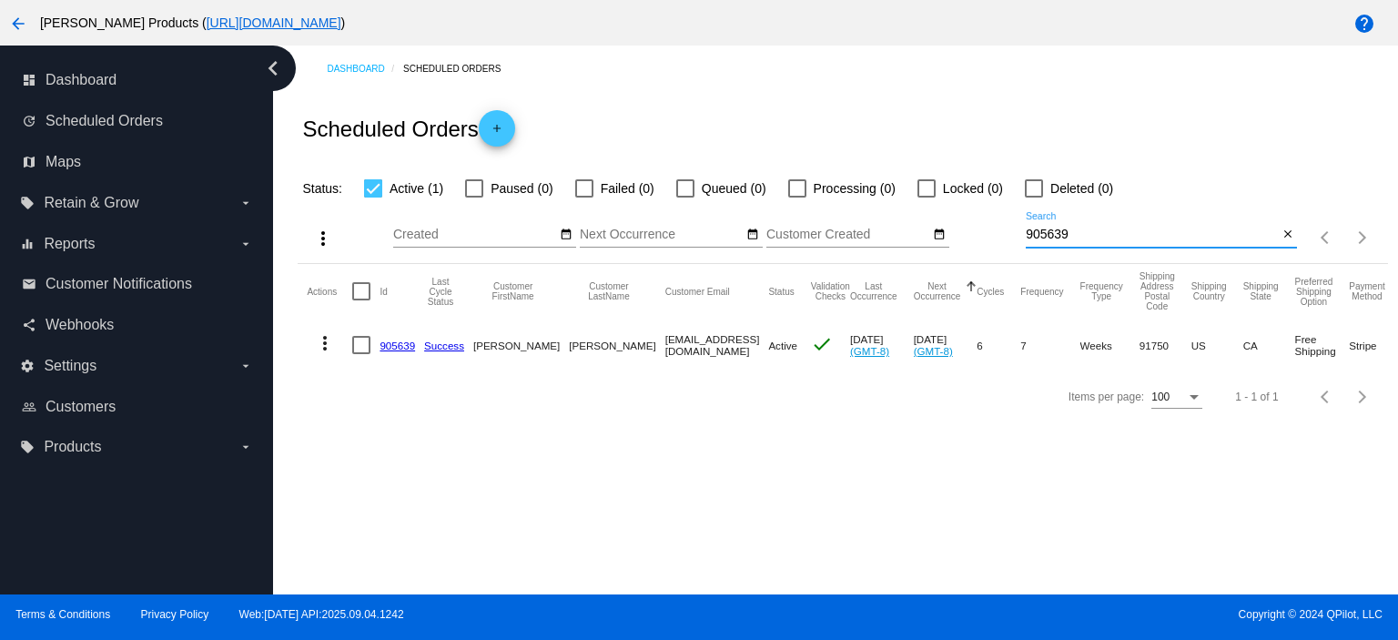
paste input "1010578"
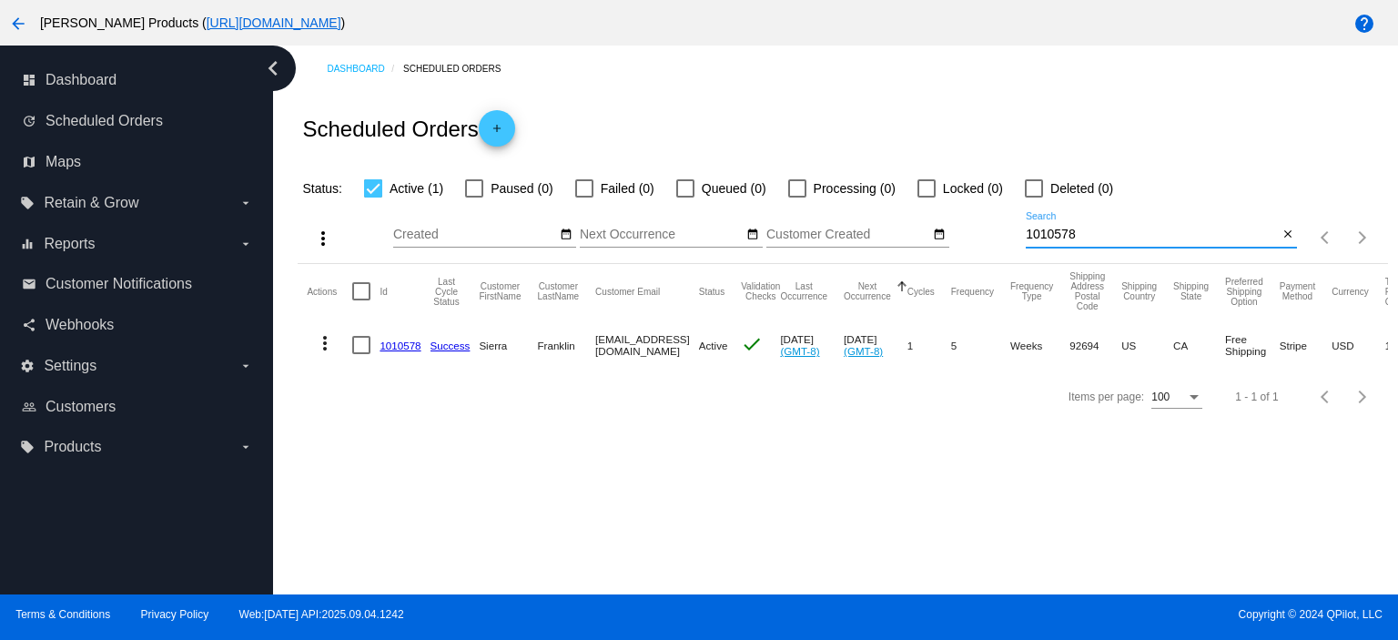
drag, startPoint x: 1081, startPoint y: 229, endPoint x: 1016, endPoint y: 241, distance: 66.6
click at [1016, 241] on div "more_vert Sep Jan Feb Mar [DATE]" at bounding box center [842, 231] width 1089 height 65
paste input "2786"
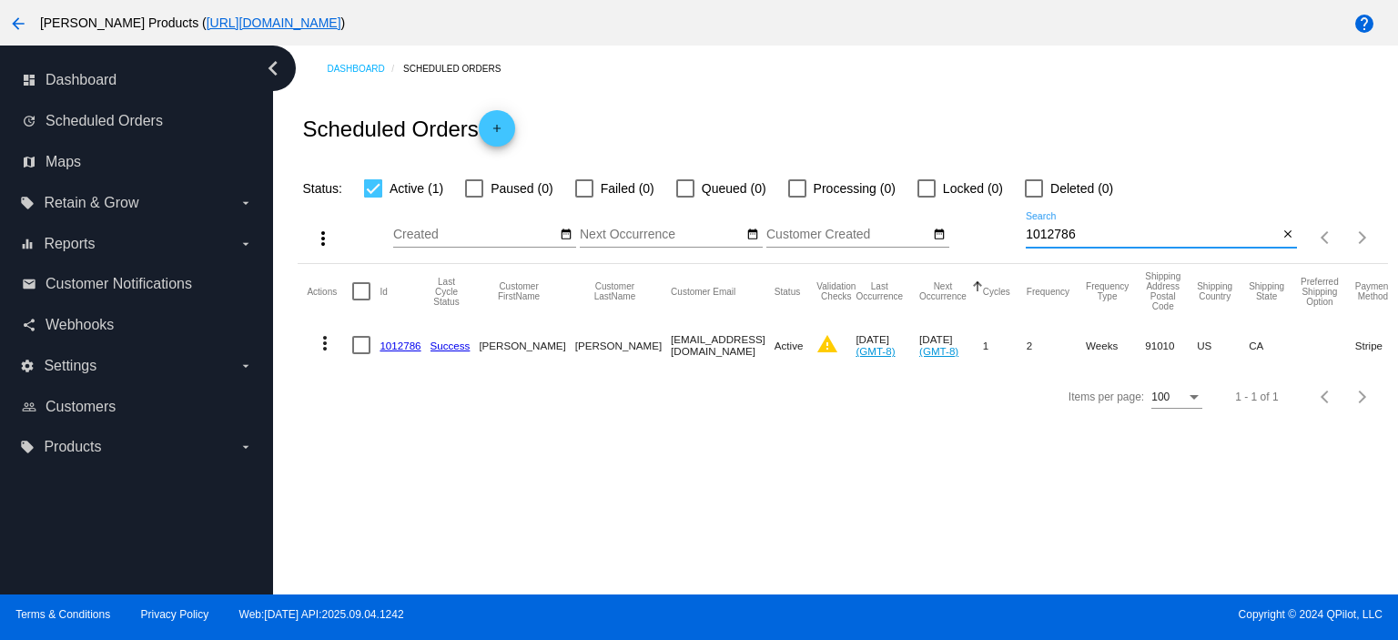
type input "1012786"
click at [390, 343] on link "1012786" at bounding box center [399, 345] width 41 height 12
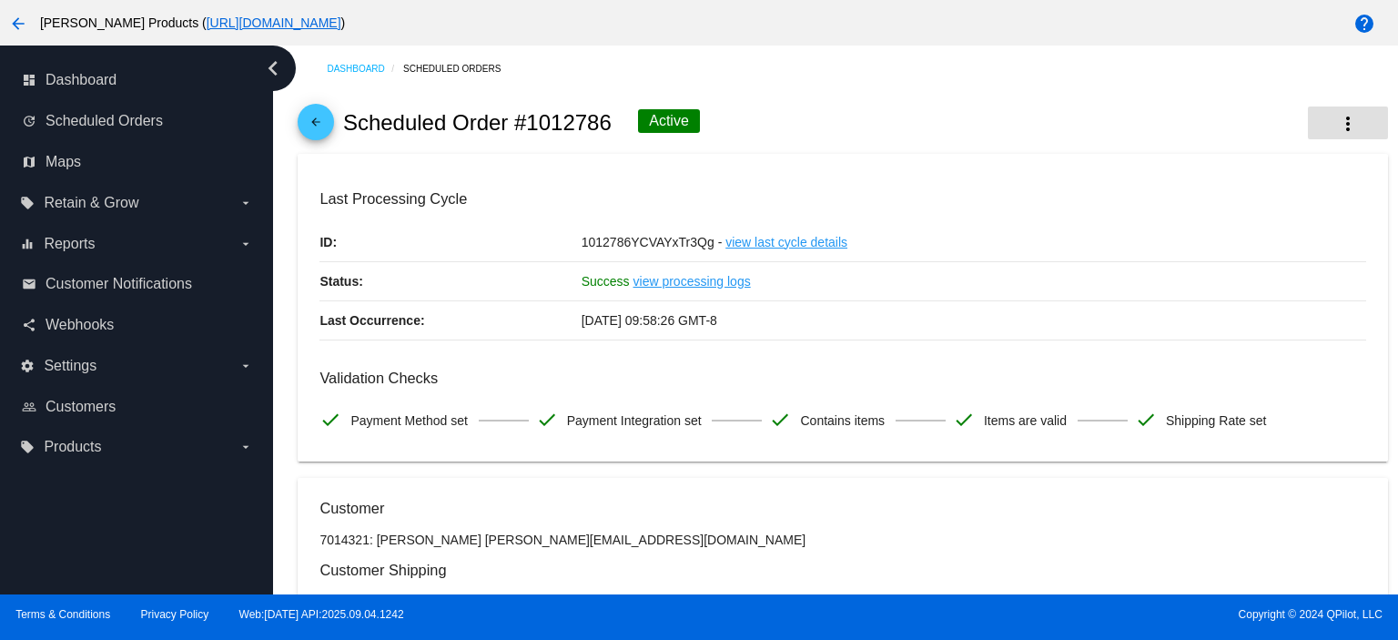
click at [1337, 122] on mat-icon "more_vert" at bounding box center [1348, 124] width 22 height 22
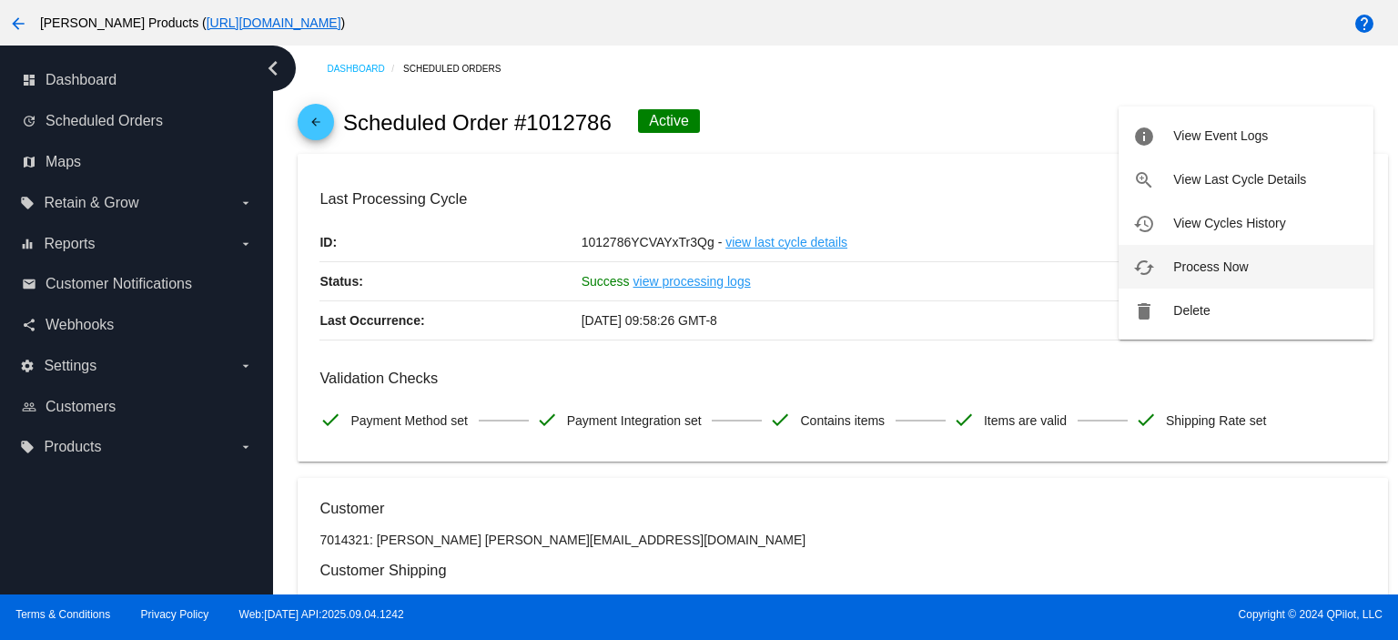
click at [1219, 266] on span "Process Now" at bounding box center [1210, 266] width 75 height 15
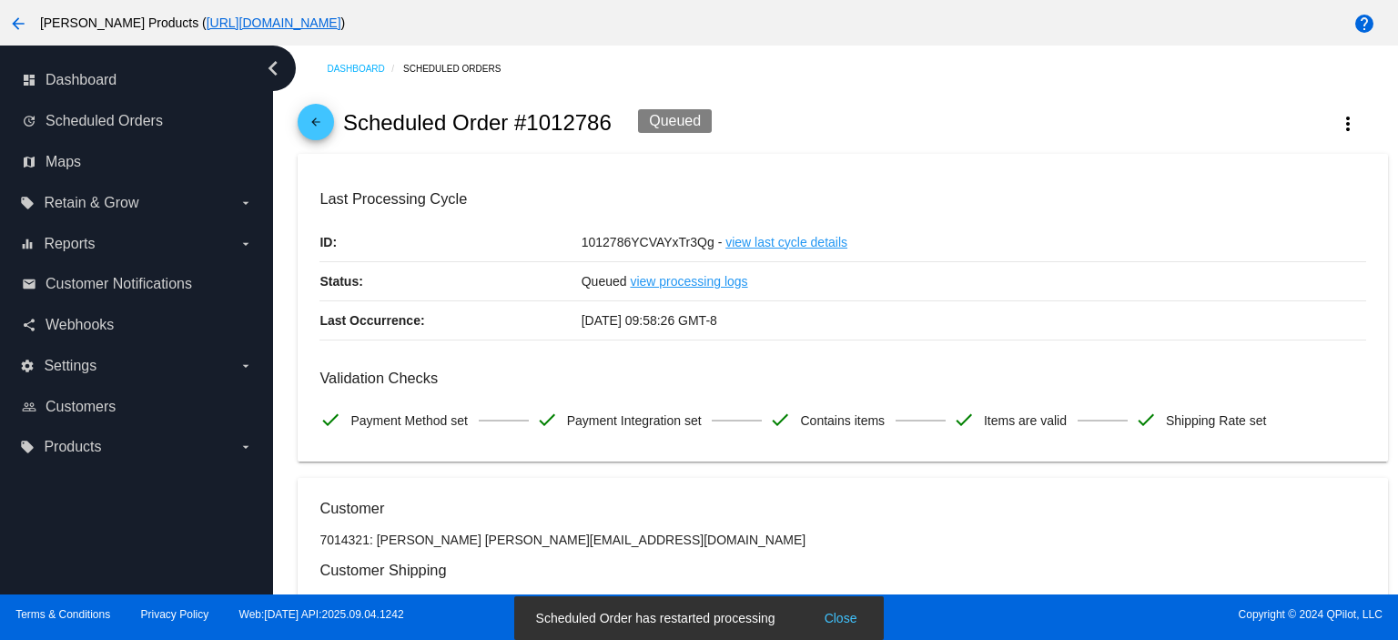
click at [318, 119] on mat-icon "arrow_back" at bounding box center [316, 127] width 22 height 22
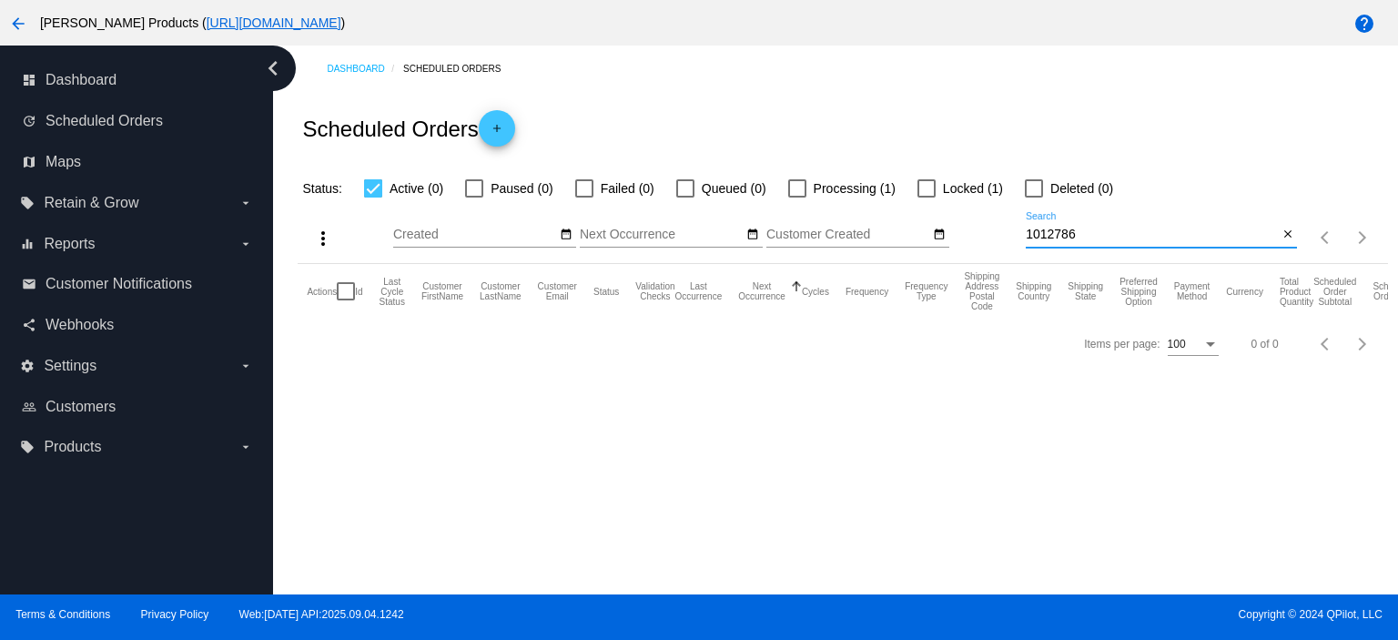
drag, startPoint x: 1080, startPoint y: 238, endPoint x: 983, endPoint y: 247, distance: 97.8
click at [983, 247] on div "more_vert Sep Jan Feb Mar [DATE]" at bounding box center [842, 231] width 1089 height 65
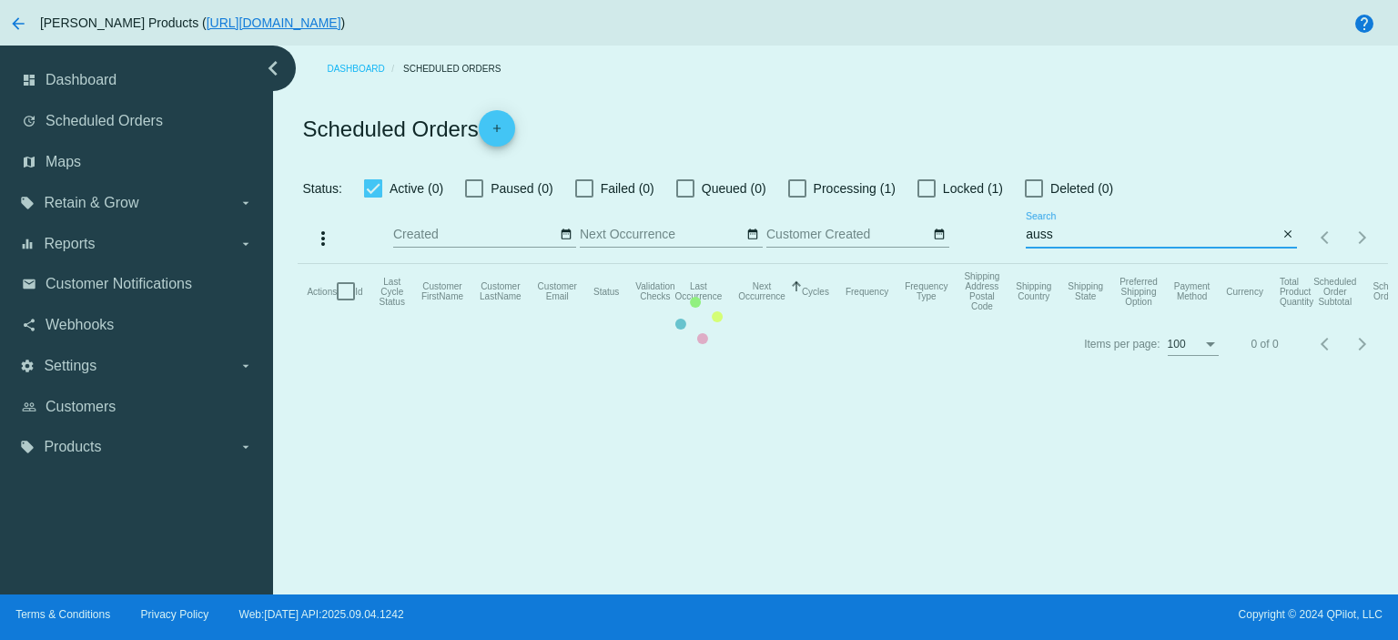
type input "[EMAIL_ADDRESS][DOMAIN_NAME]"
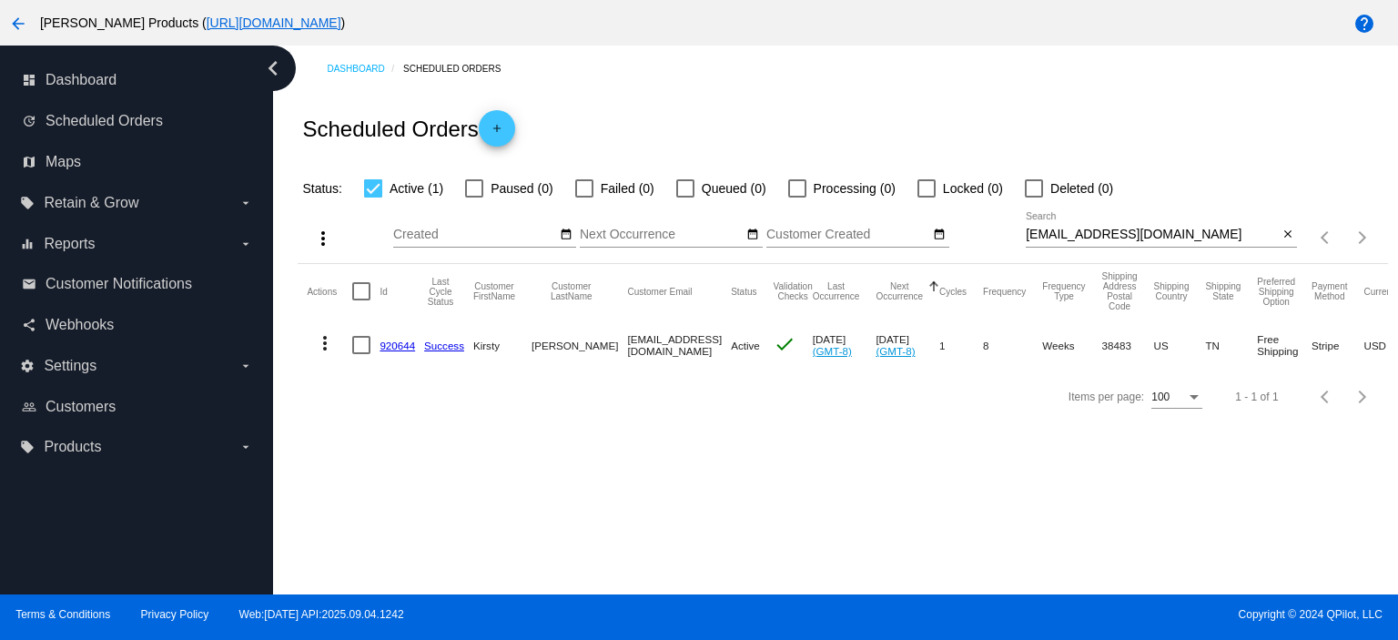
click at [404, 342] on link "920644" at bounding box center [396, 345] width 35 height 12
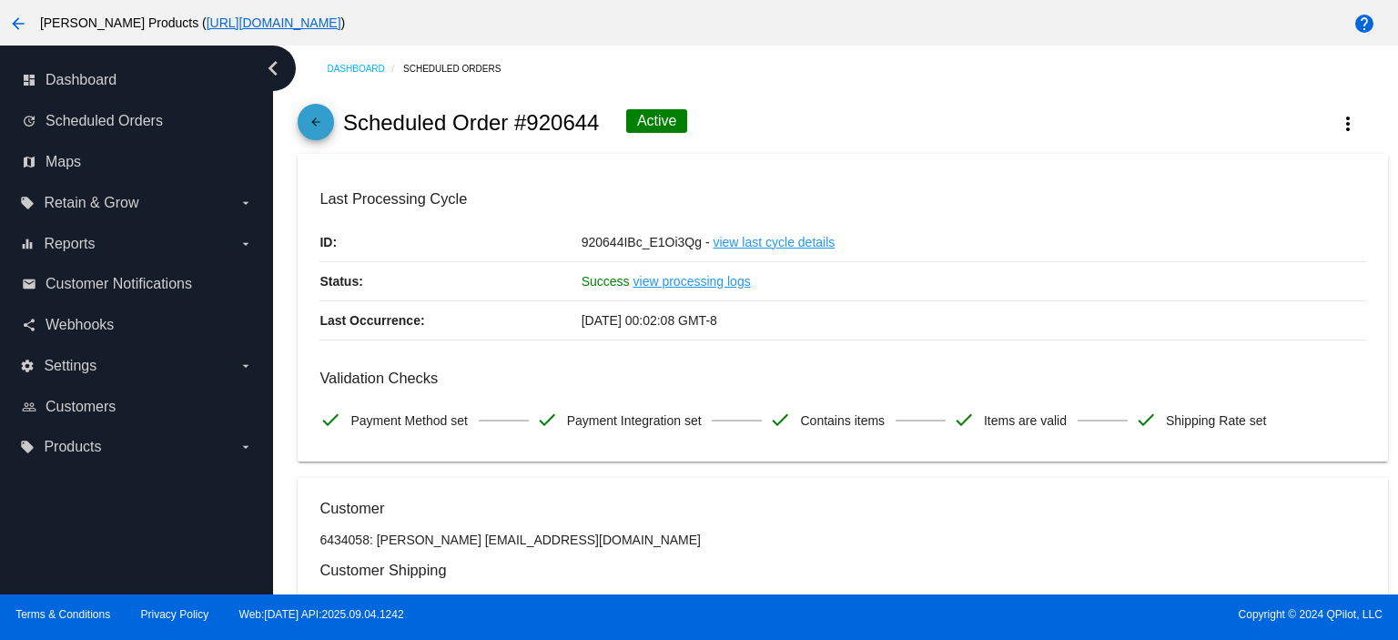
click at [312, 121] on mat-icon "arrow_back" at bounding box center [316, 127] width 22 height 22
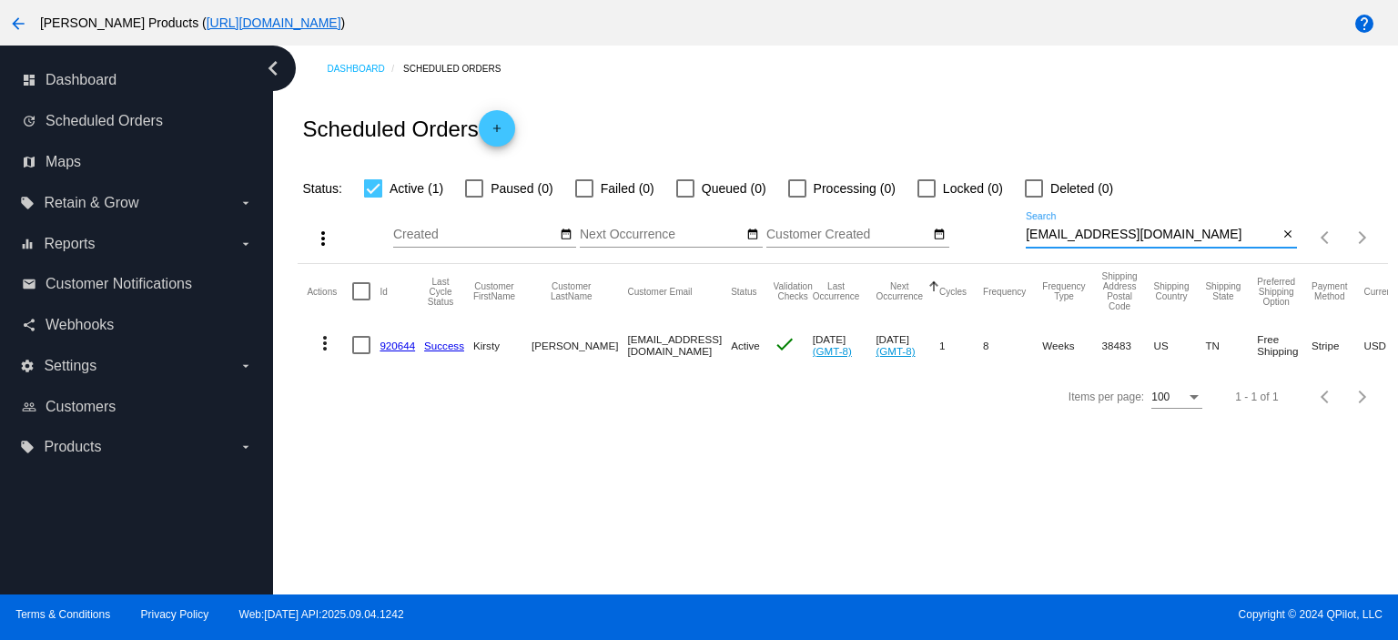
drag, startPoint x: 1172, startPoint y: 237, endPoint x: 966, endPoint y: 253, distance: 207.2
click at [967, 253] on div "more_vert Sep Jan Feb Mar [DATE]" at bounding box center [842, 231] width 1089 height 65
type input "michellesal415"
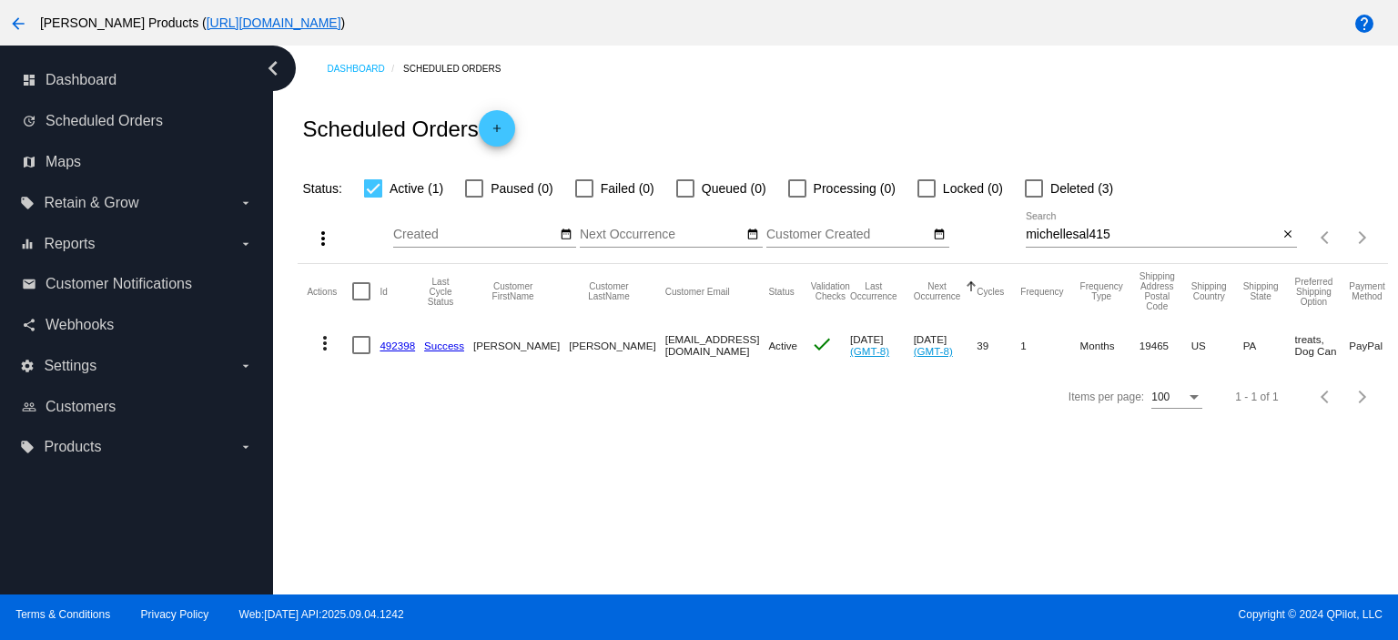
click at [393, 345] on link "492398" at bounding box center [396, 345] width 35 height 12
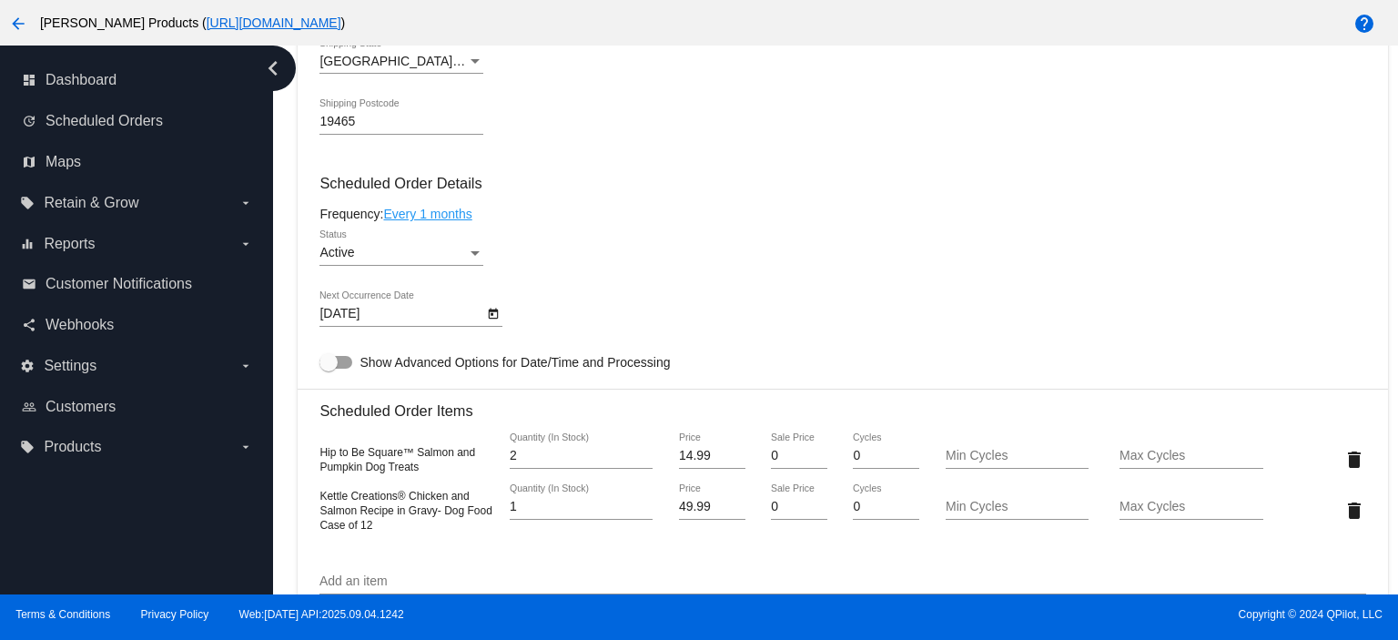
scroll to position [1092, 0]
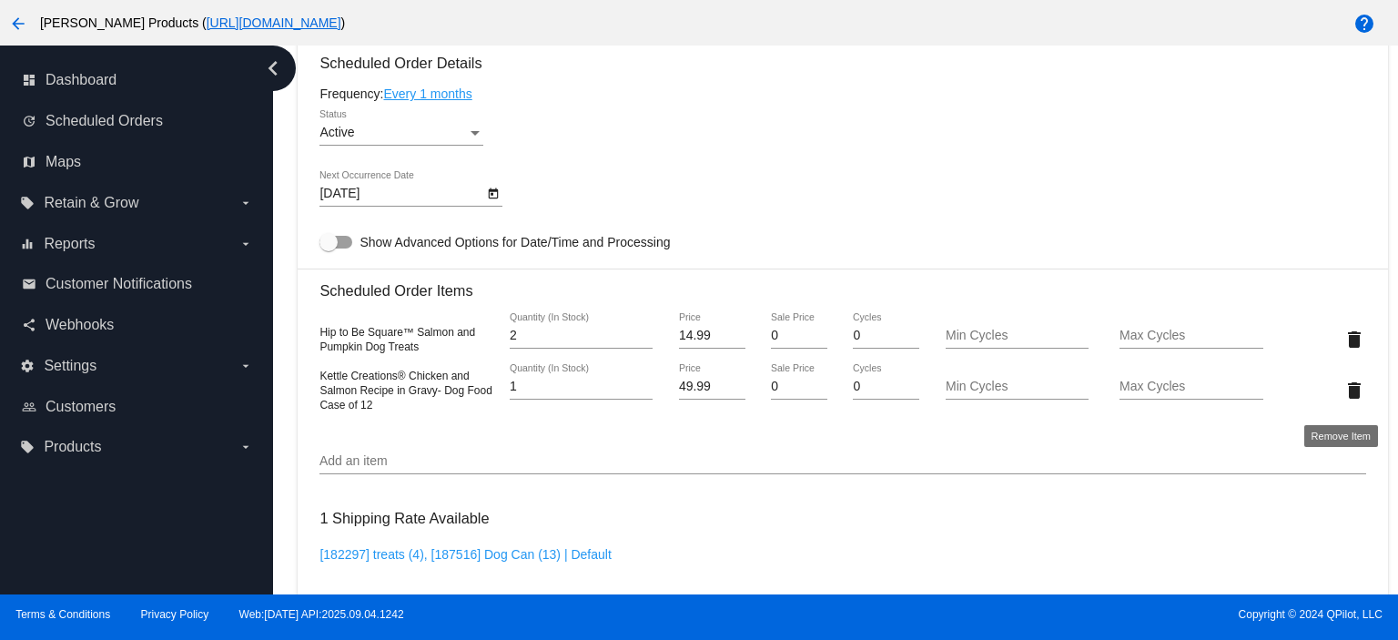
click at [1343, 396] on mat-icon "delete" at bounding box center [1354, 390] width 22 height 22
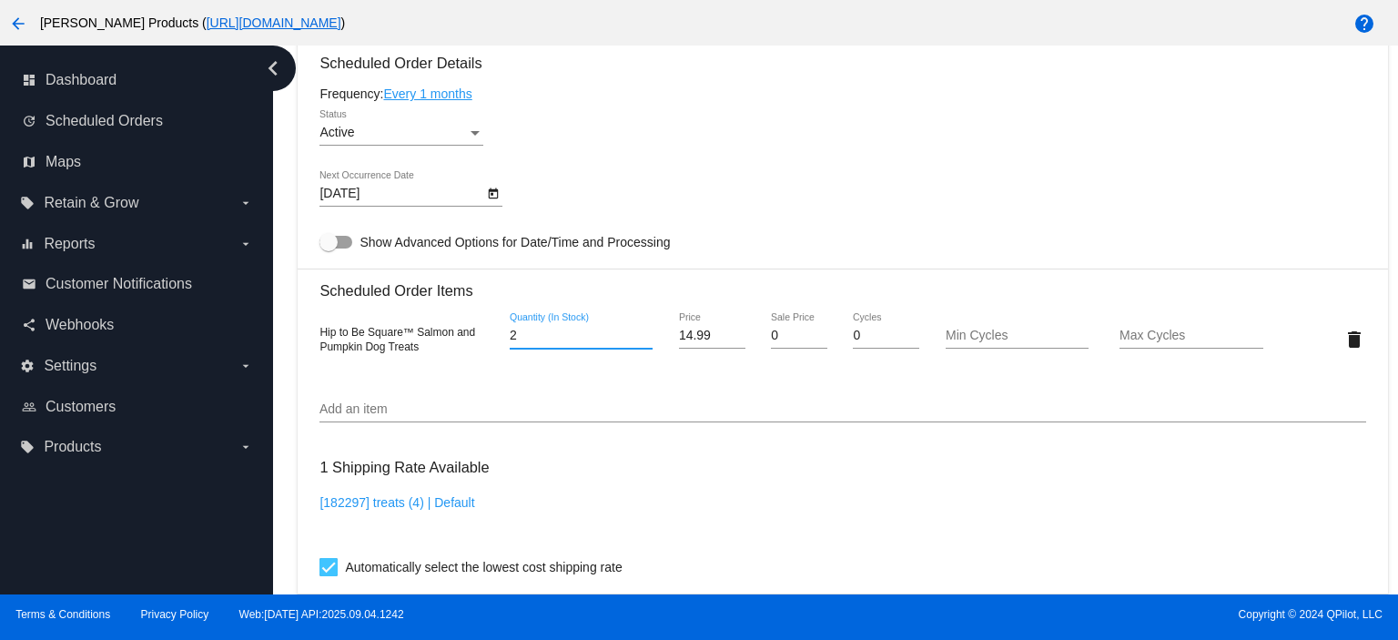
drag, startPoint x: 519, startPoint y: 341, endPoint x: 471, endPoint y: 339, distance: 48.3
click at [471, 339] on div "Hip to Be Square™ Salmon and Pumpkin Dog Treats 2 Quantity (In Stock) 14.99 Pri…" at bounding box center [842, 339] width 1046 height 52
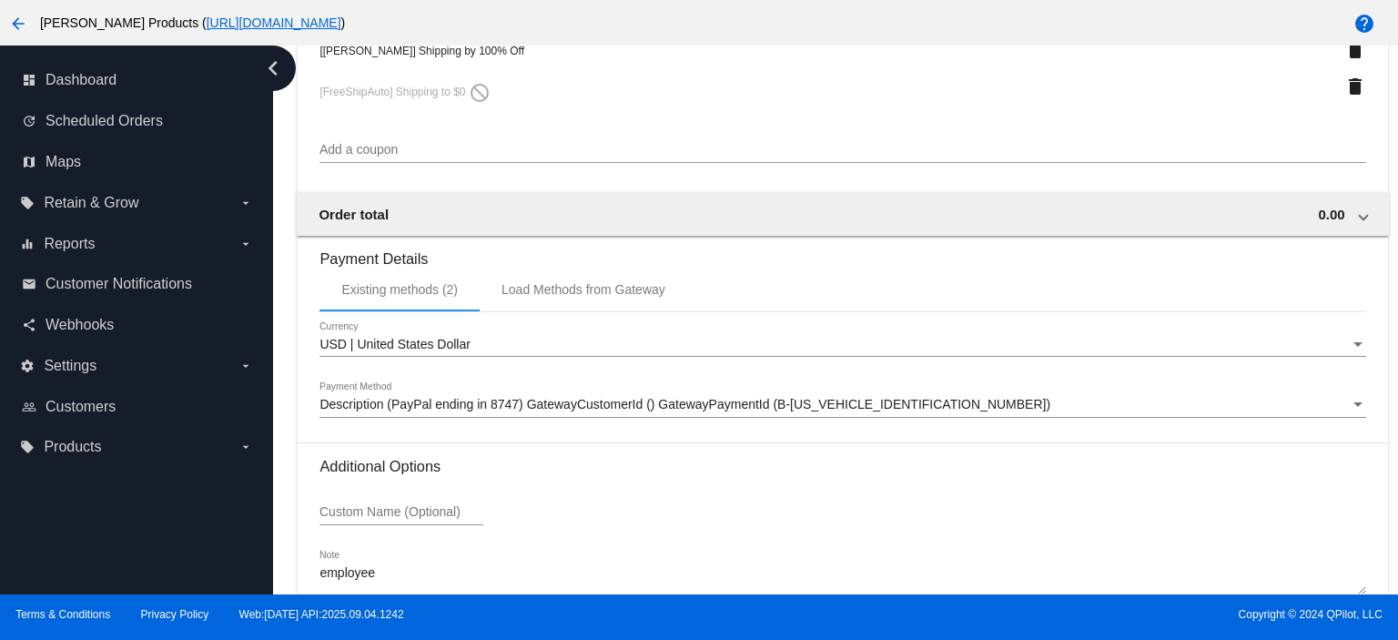
scroll to position [1809, 0]
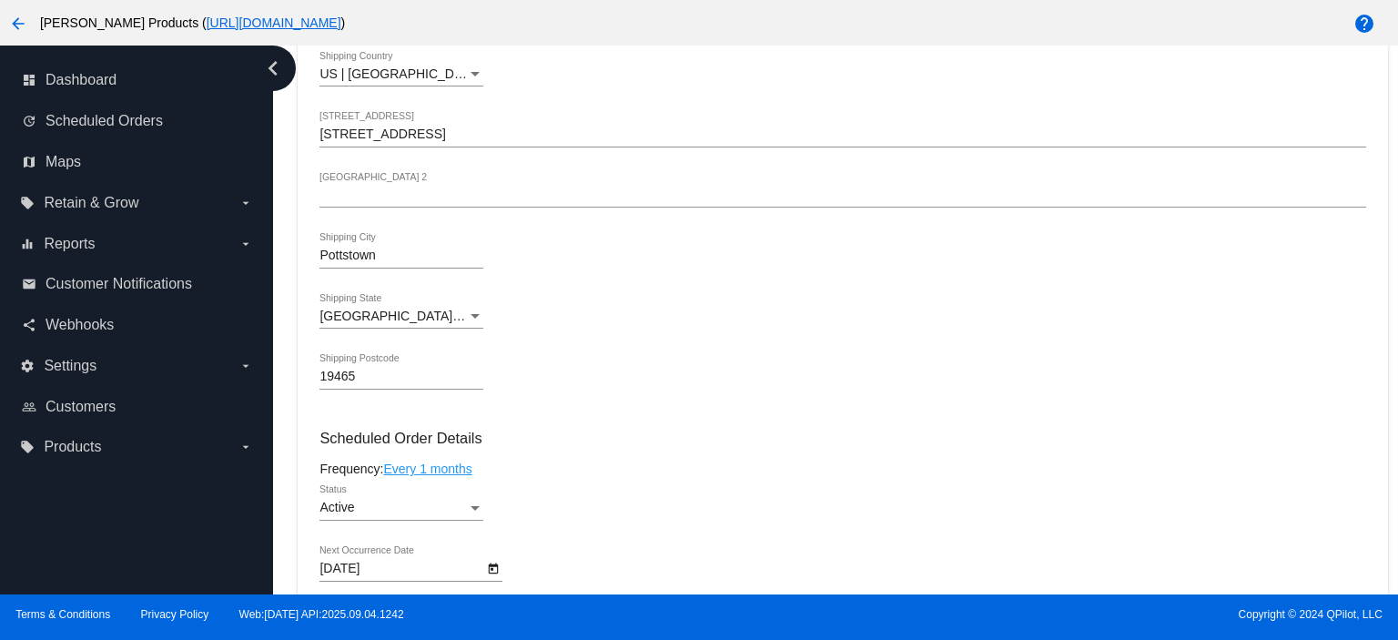
scroll to position [0, 0]
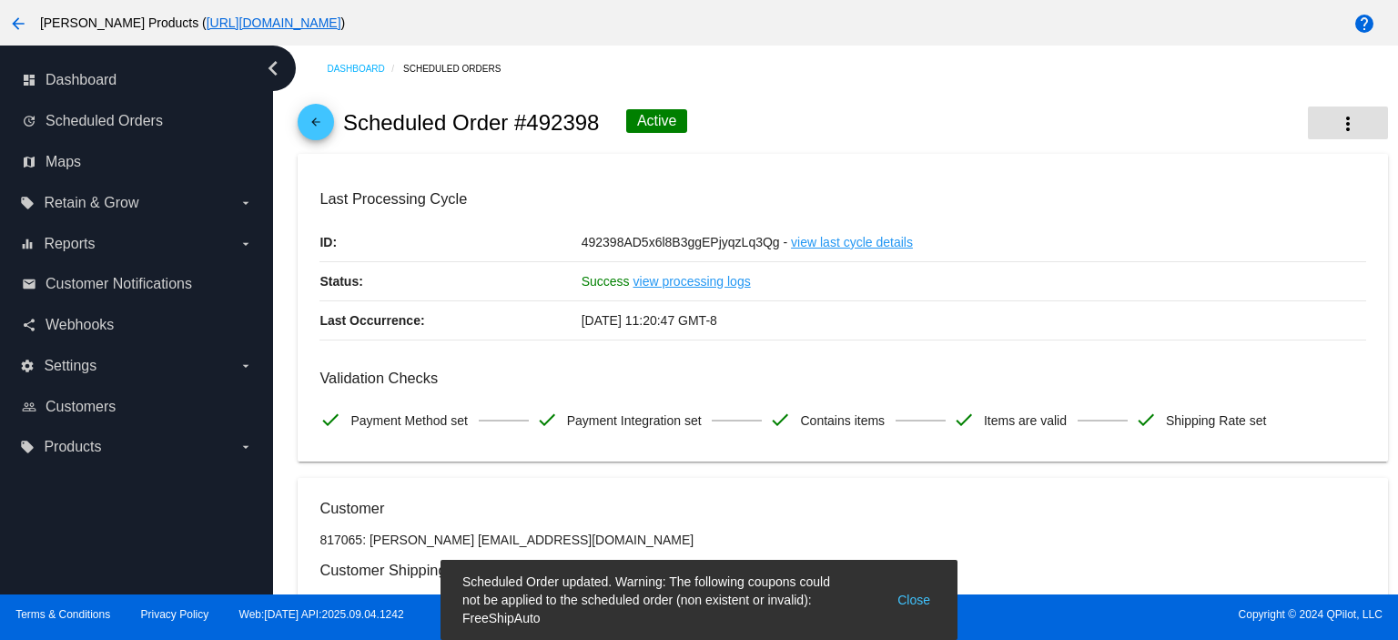
type input "3"
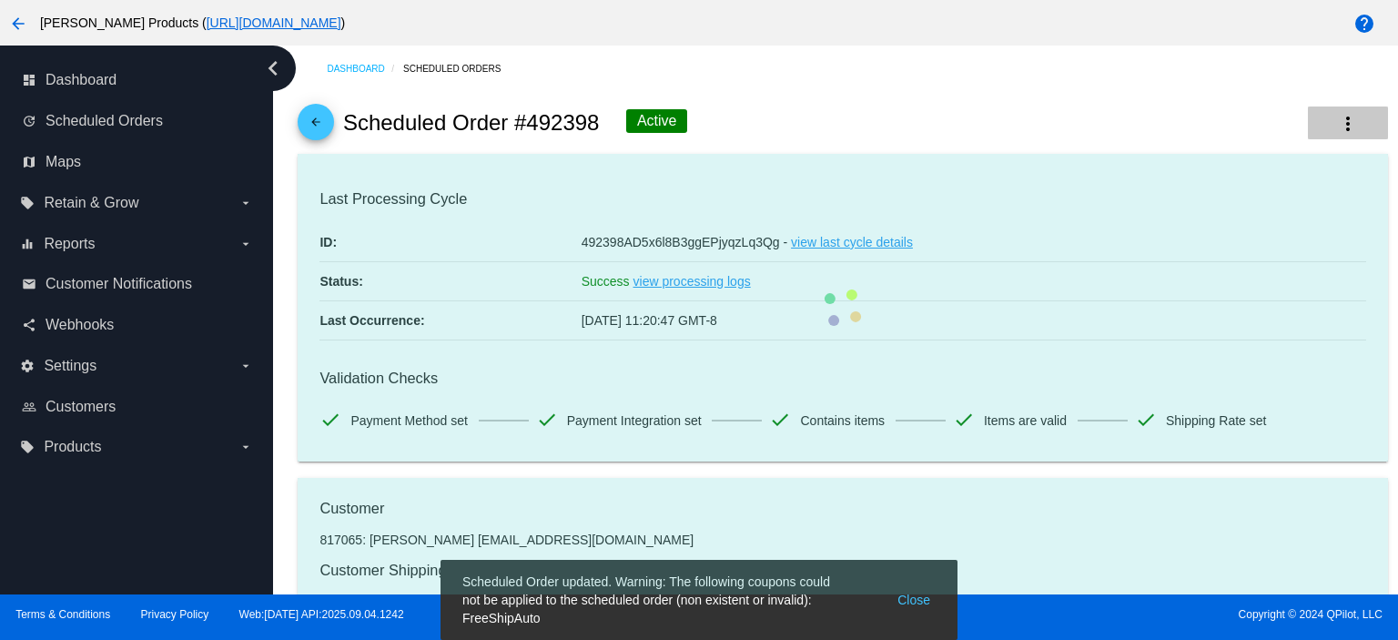
click at [1337, 126] on mat-icon "more_vert" at bounding box center [1348, 124] width 22 height 22
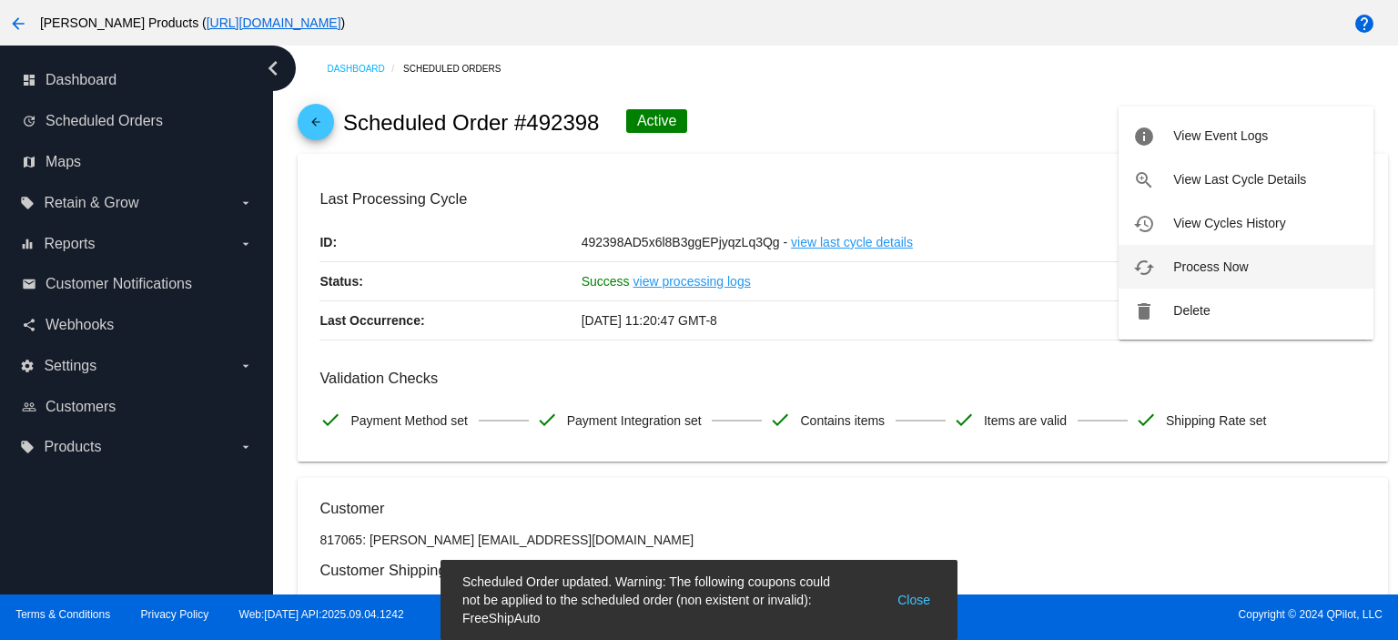
click at [1211, 263] on span "Process Now" at bounding box center [1210, 266] width 75 height 15
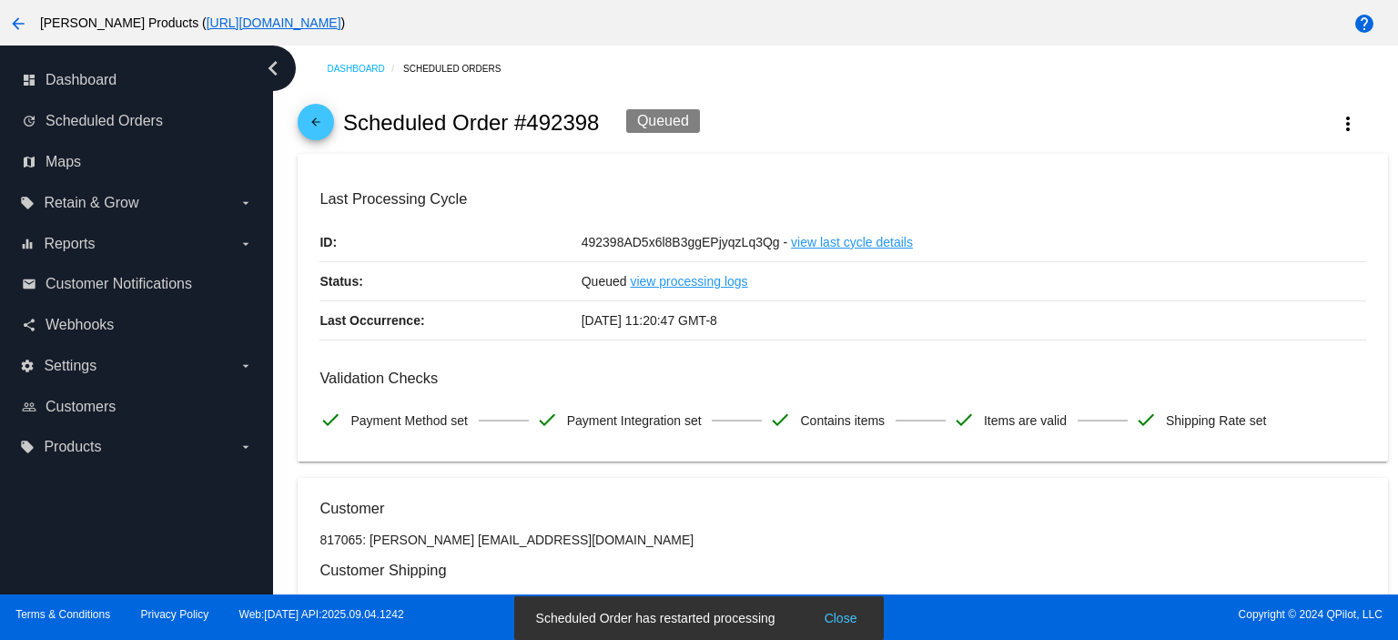
click at [313, 126] on mat-icon "arrow_back" at bounding box center [316, 127] width 22 height 22
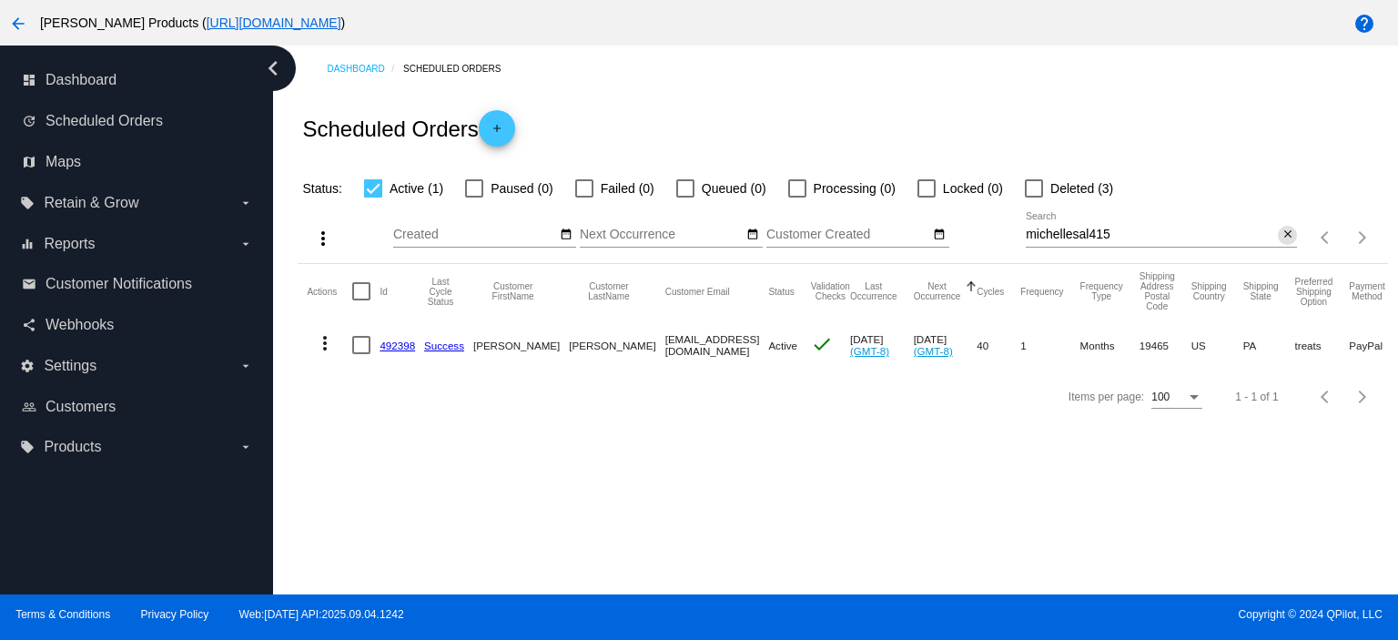
click at [1286, 234] on mat-icon "close" at bounding box center [1287, 235] width 13 height 15
click at [496, 116] on span "add" at bounding box center [497, 132] width 22 height 45
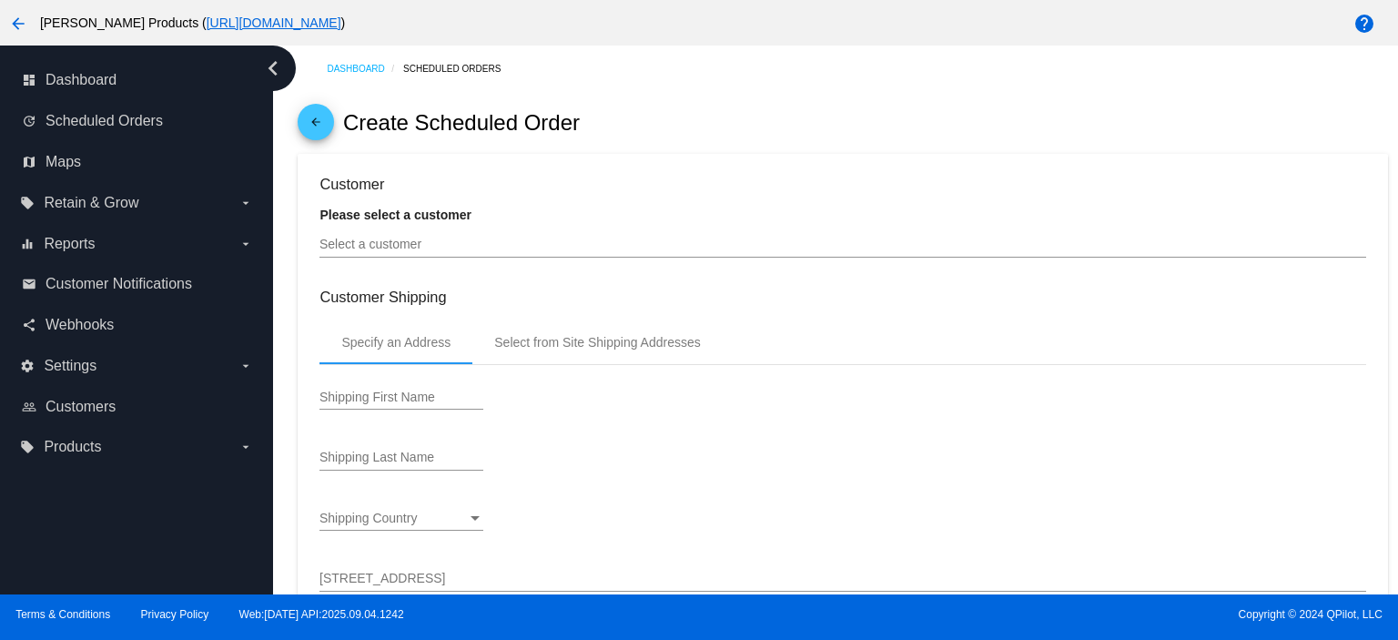
type input "[DATE]"
click at [406, 247] on input "Select a customer" at bounding box center [842, 245] width 1046 height 15
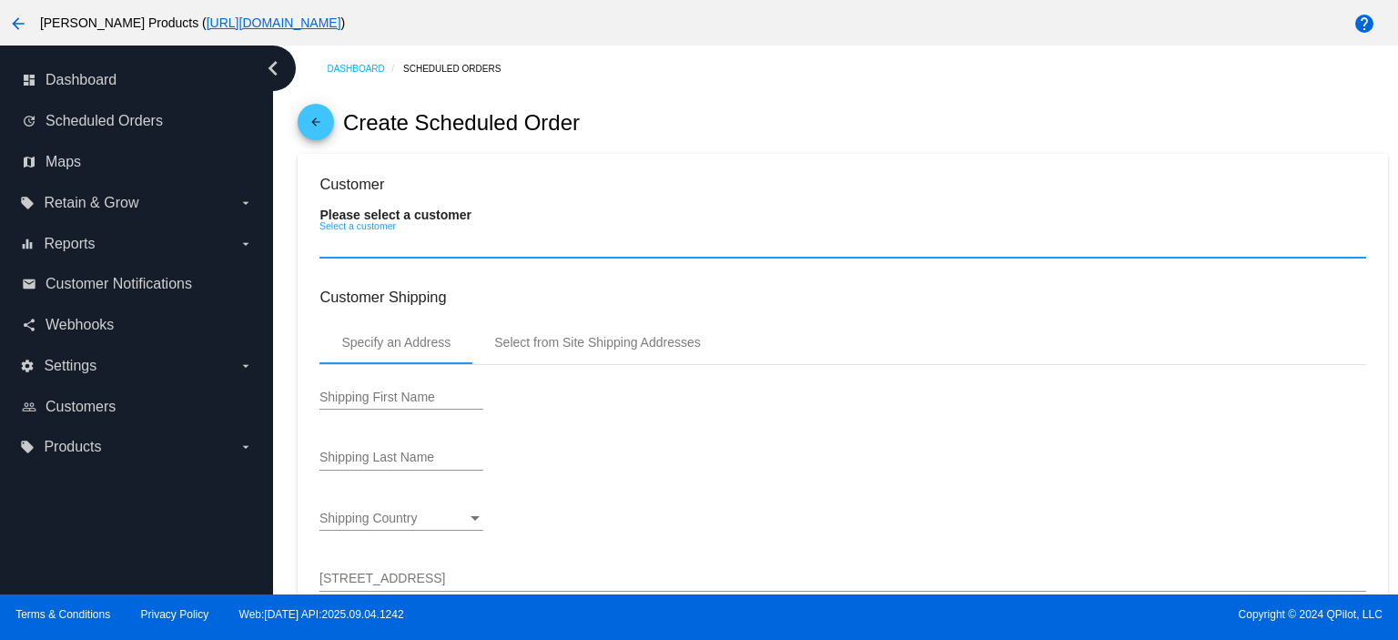
paste input "[EMAIL_ADDRESS][DOMAIN_NAME]"
click at [482, 245] on input "[EMAIL_ADDRESS][DOMAIN_NAME]" at bounding box center [842, 245] width 1046 height 15
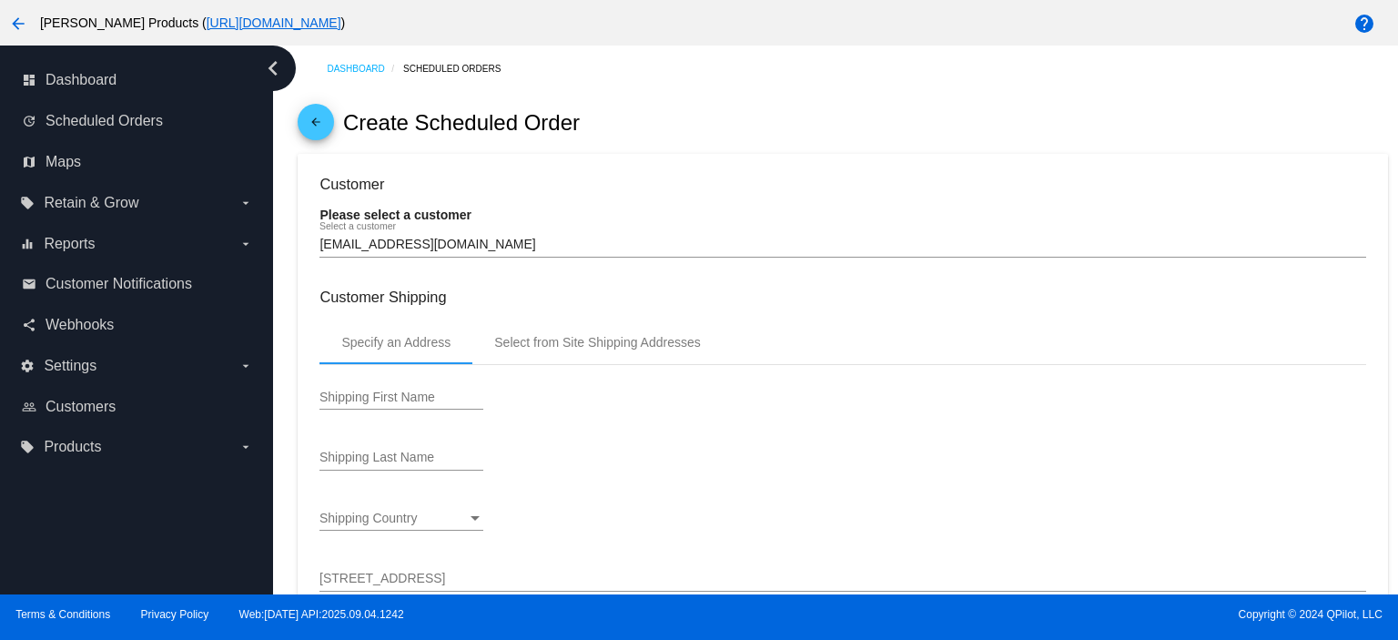
click at [514, 241] on input "[EMAIL_ADDRESS][DOMAIN_NAME]" at bounding box center [842, 245] width 1046 height 15
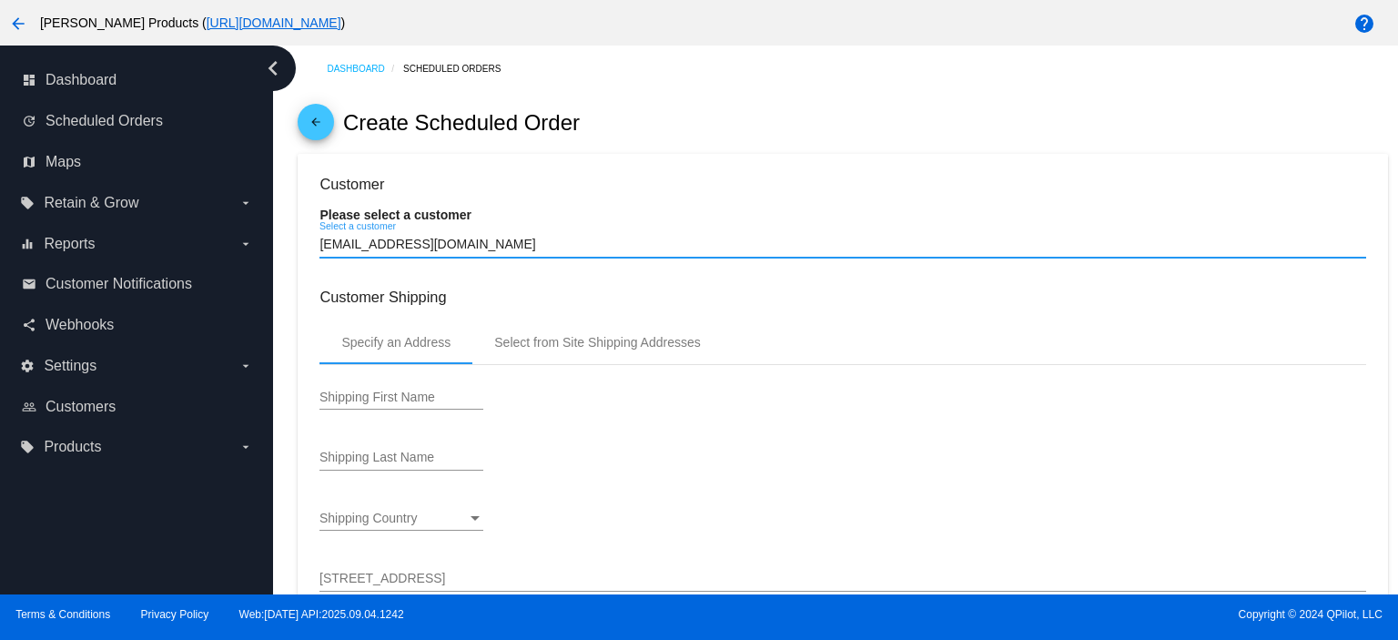
type input "[EMAIL_ADDRESS][DOMAIN_NAME]"
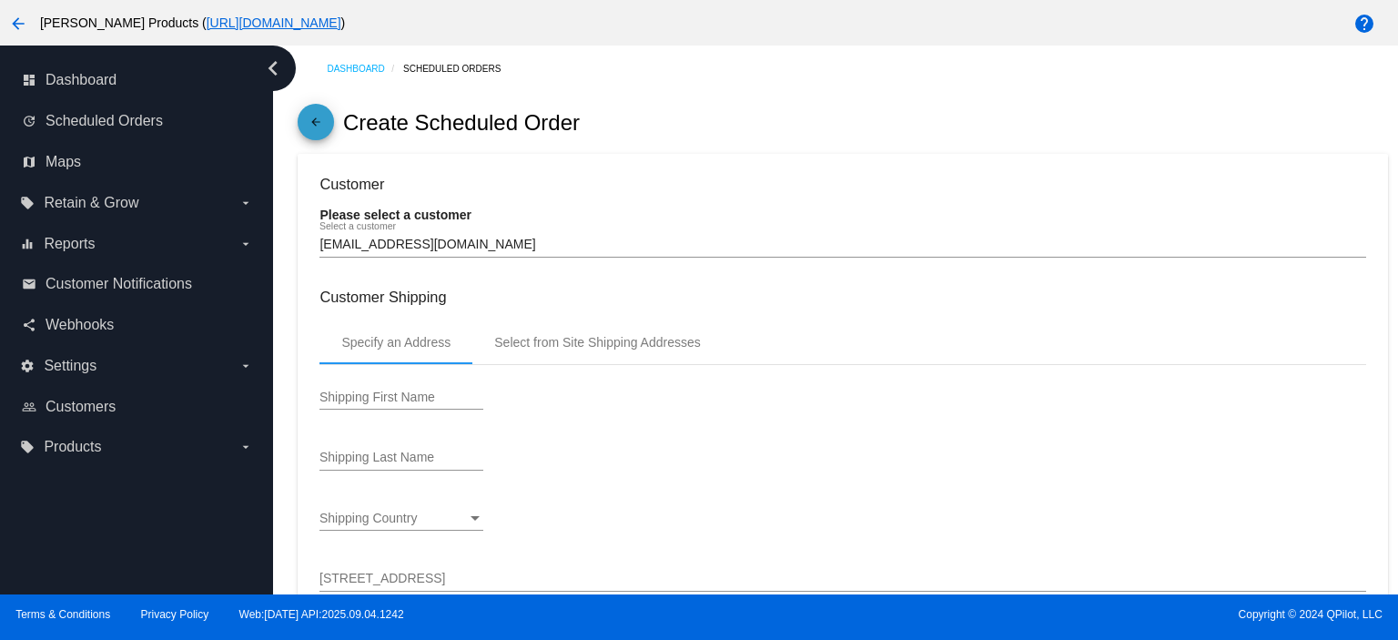
click at [315, 126] on mat-icon "arrow_back" at bounding box center [316, 127] width 22 height 22
